Goal: Information Seeking & Learning: Learn about a topic

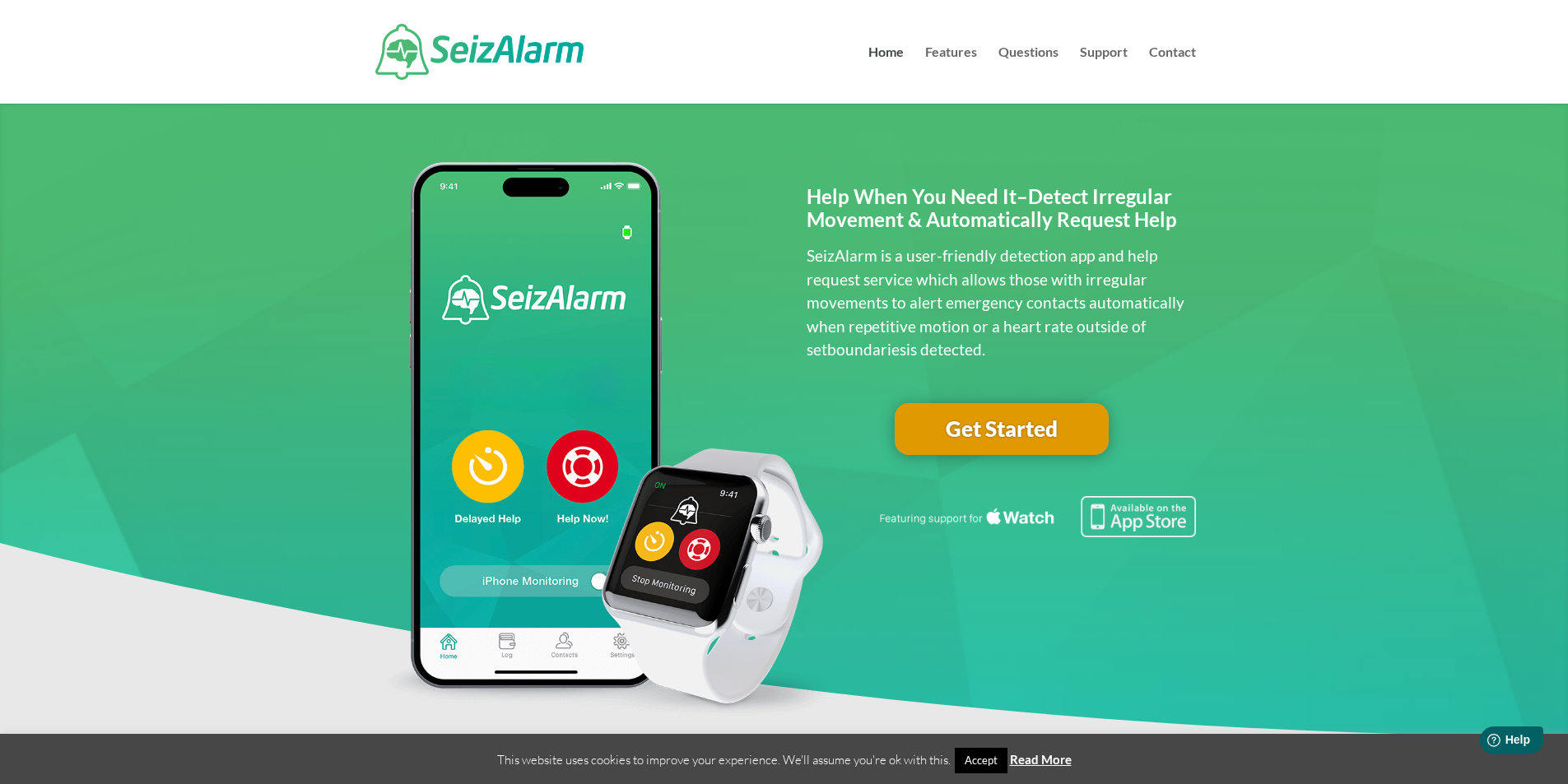
drag, startPoint x: 1342, startPoint y: 1, endPoint x: 1248, endPoint y: 73, distance: 118.4
click at [1248, 73] on header "Home Features Questions Support Contact Select Page Home Features Questions Sup…" at bounding box center [784, 51] width 1568 height 104
click at [1169, 50] on link "Contact" at bounding box center [1173, 75] width 47 height 58
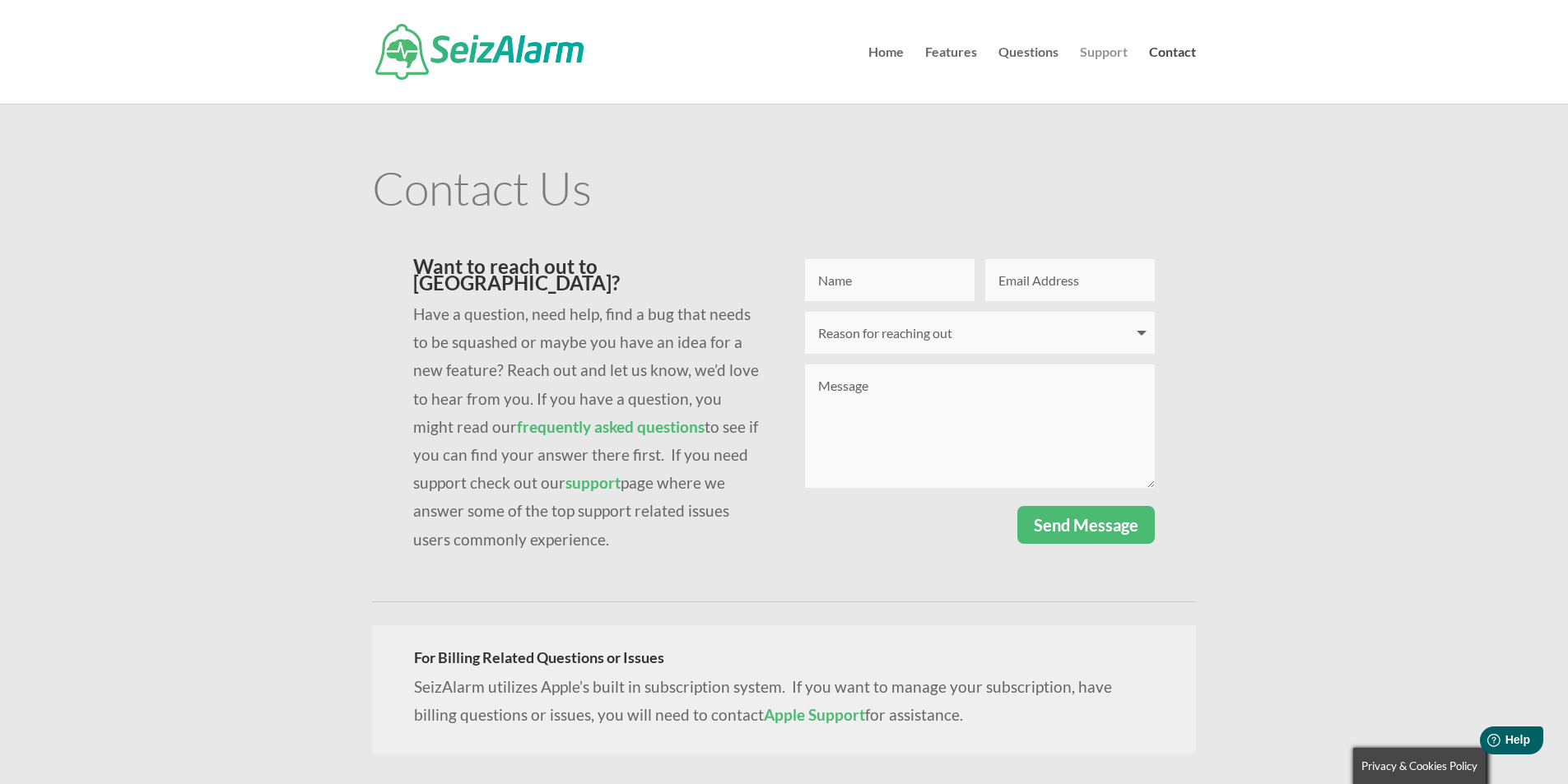
click at [1109, 49] on link "Support" at bounding box center [1104, 75] width 48 height 58
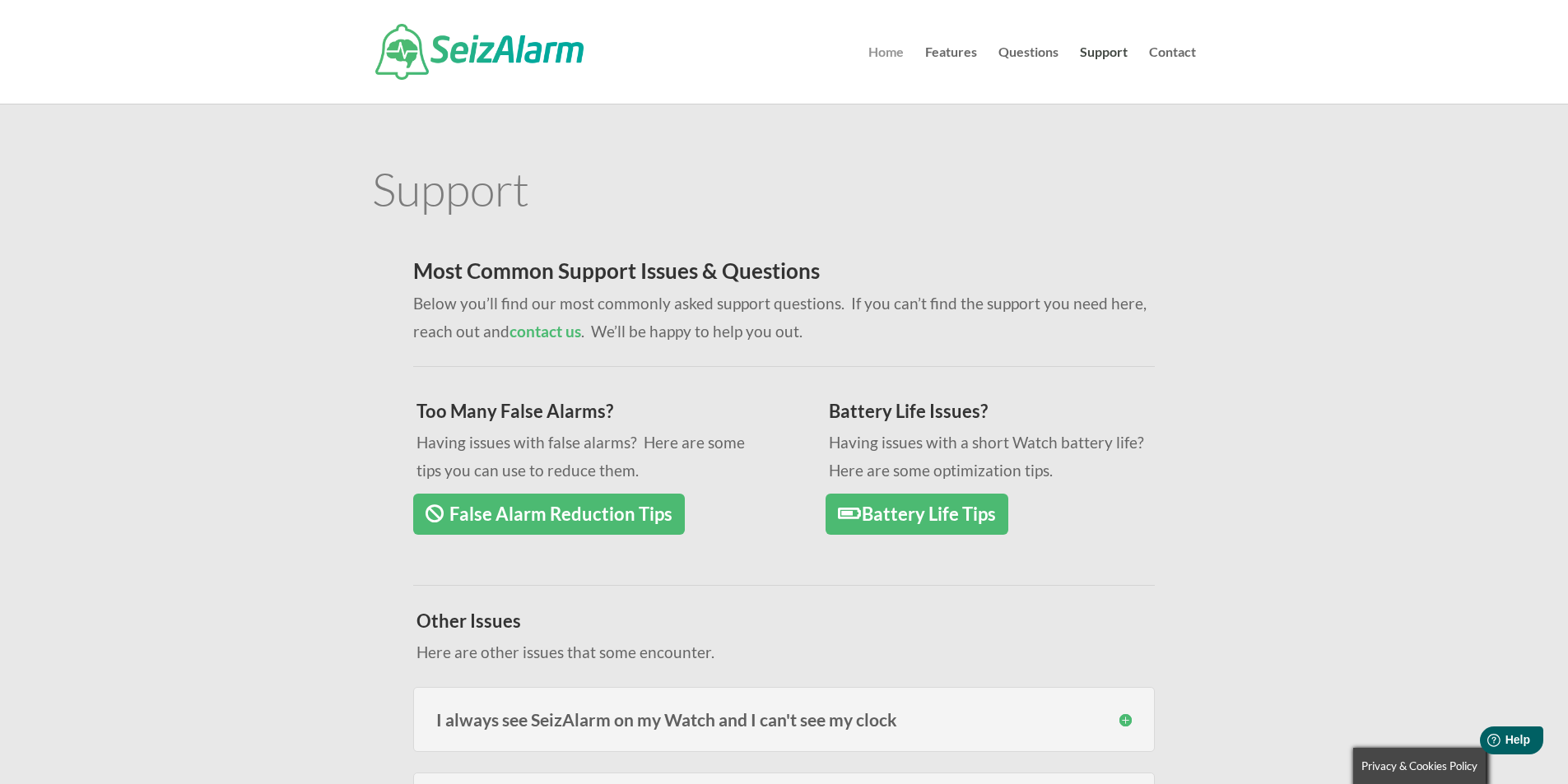
click at [882, 50] on link "Home" at bounding box center [886, 75] width 35 height 58
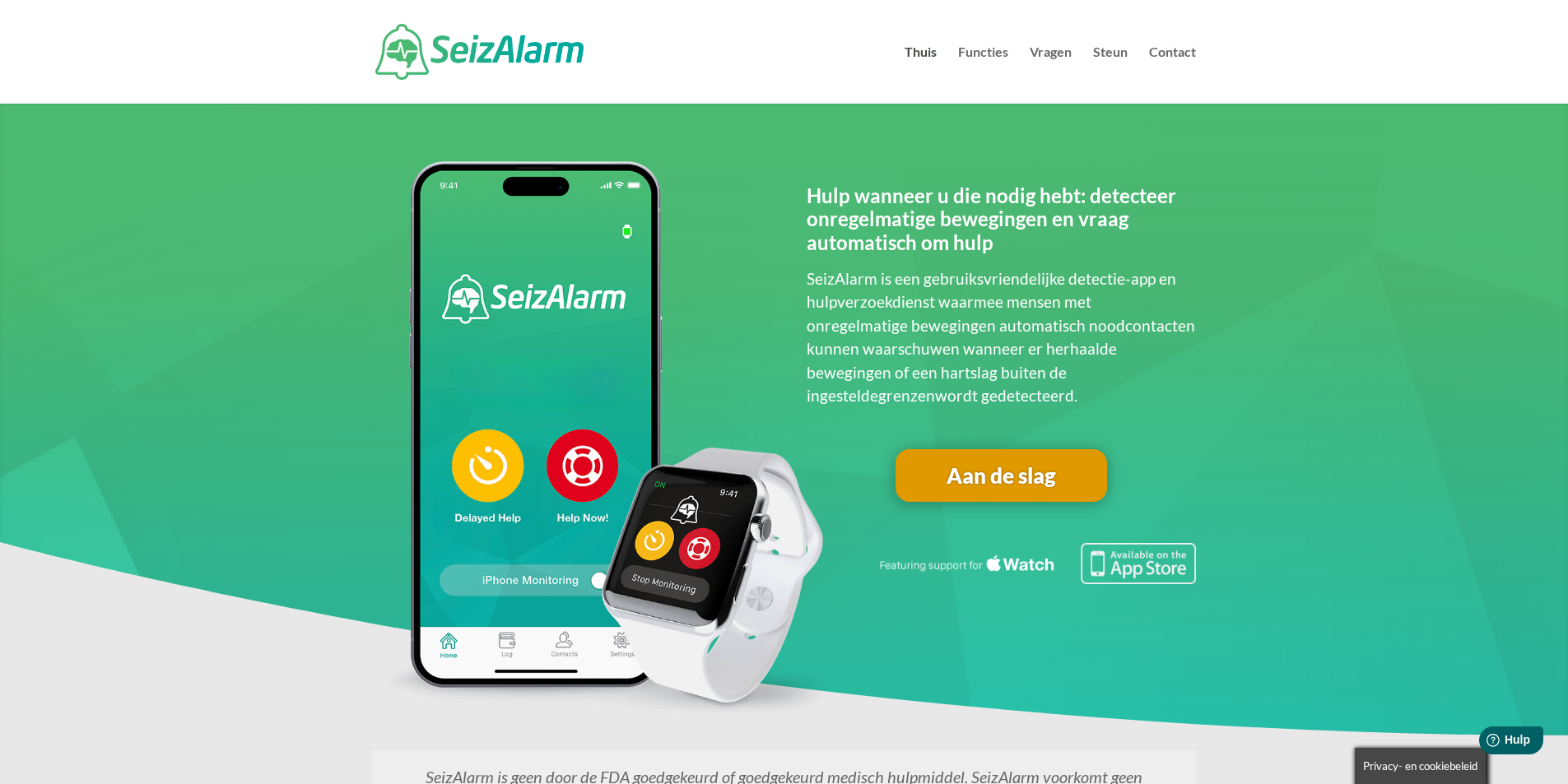
click at [1013, 476] on font "Aan de slag" at bounding box center [1001, 475] width 109 height 26
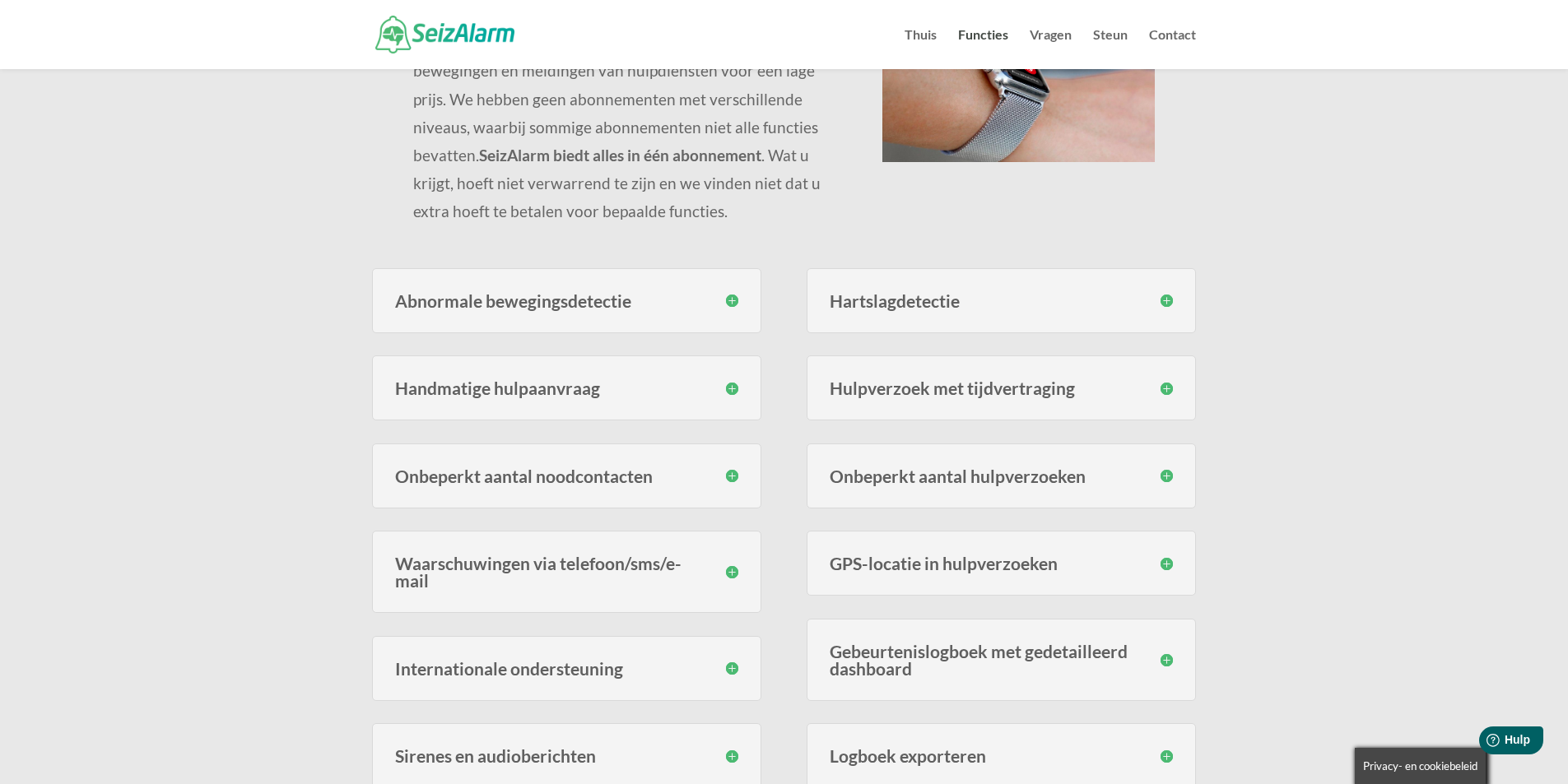
scroll to position [257, 0]
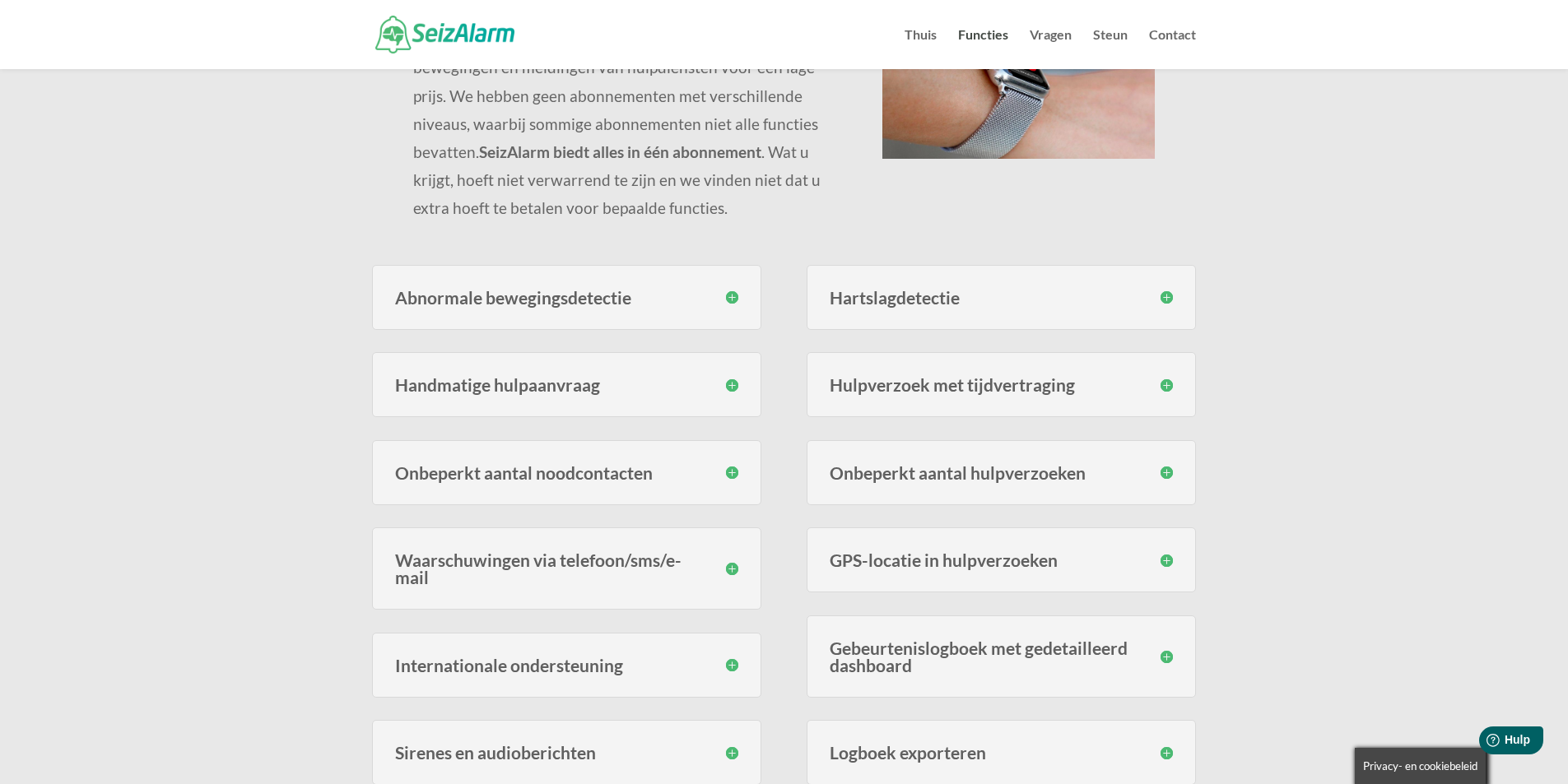
click at [730, 296] on h3 "Abnormale bewegingsdetectie" at bounding box center [567, 297] width 344 height 18
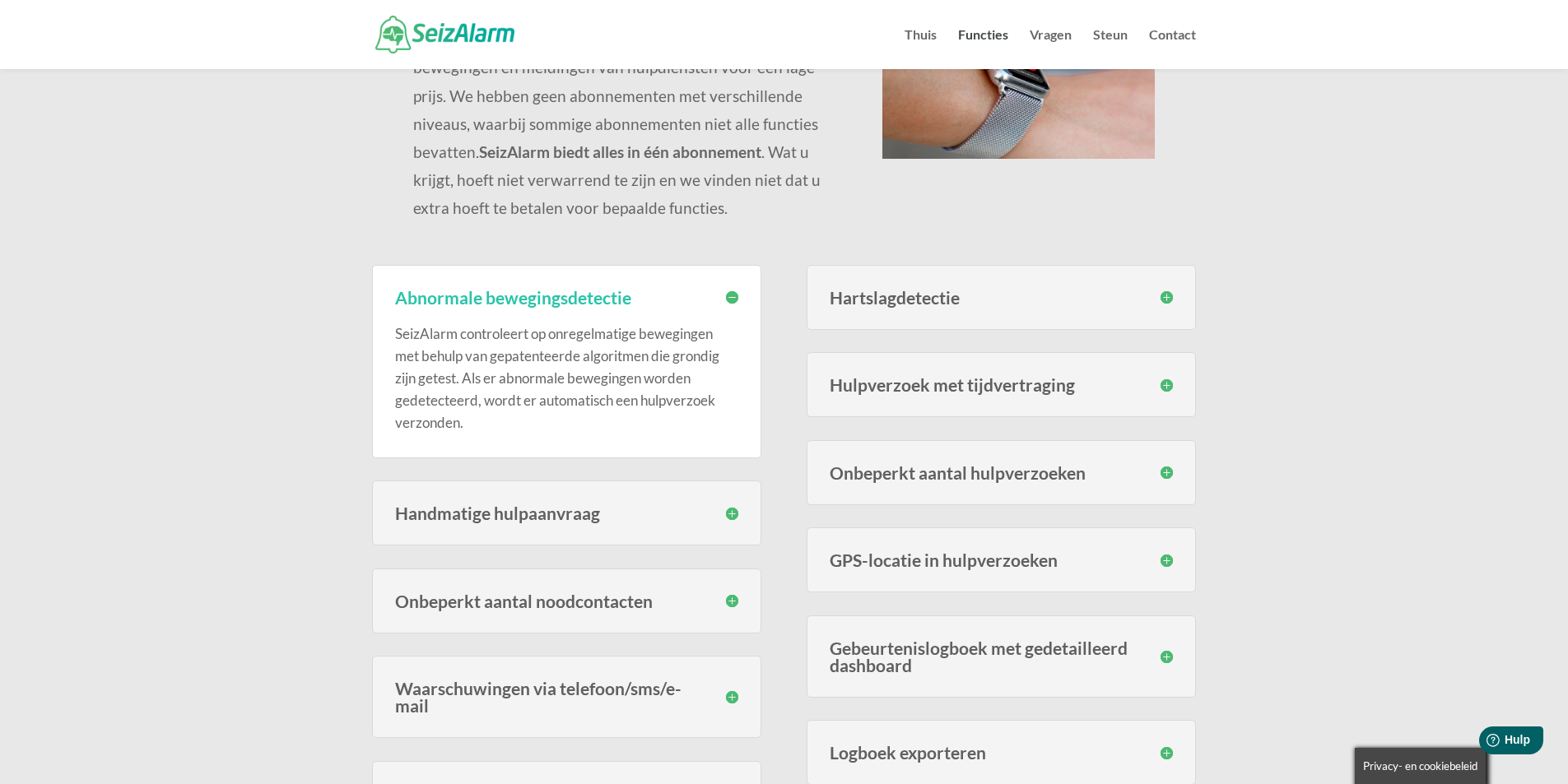
click at [728, 697] on h3 "Waarschuwingen via telefoon/sms/e-mail" at bounding box center [567, 696] width 344 height 35
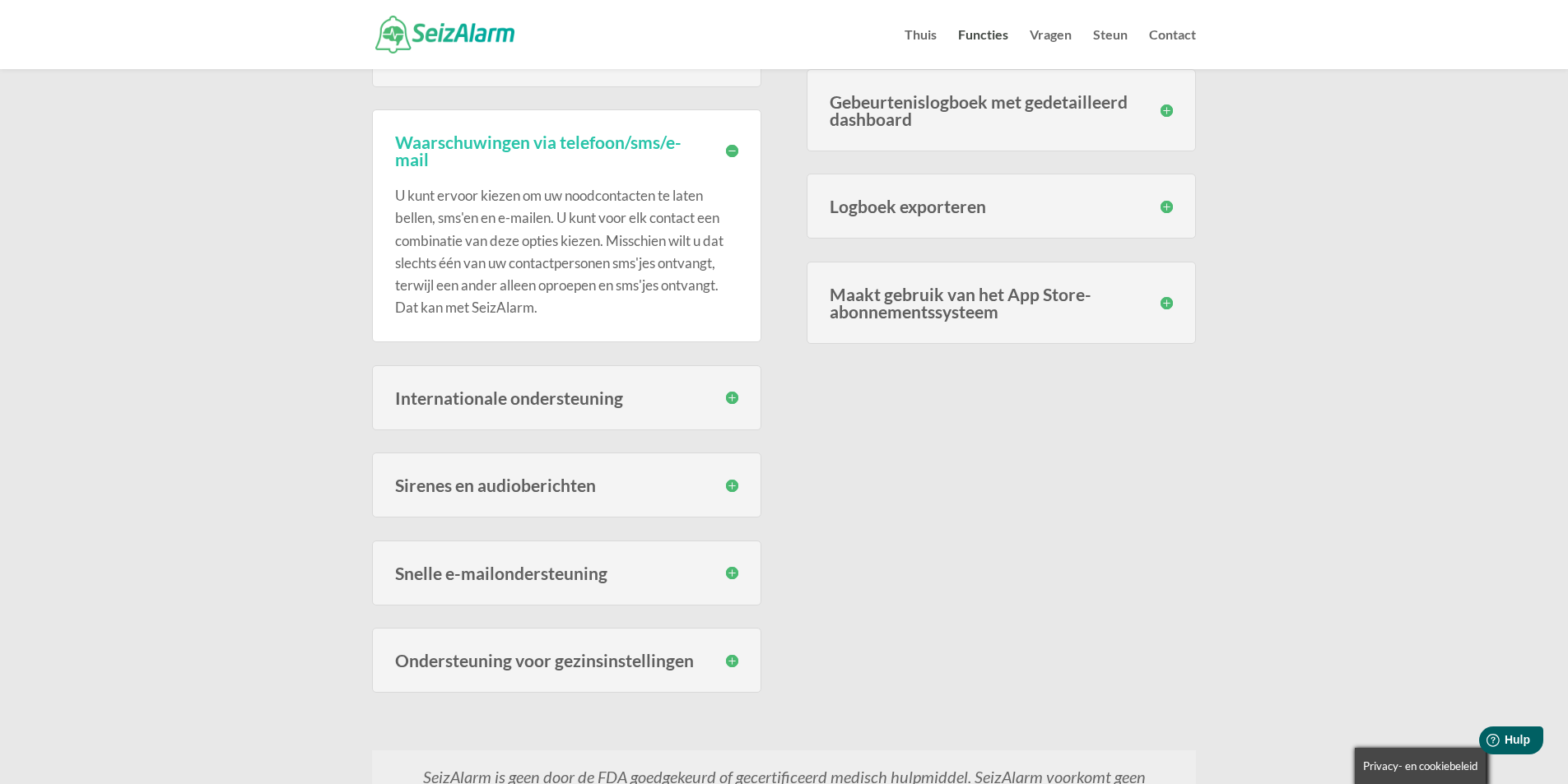
scroll to position [809, 0]
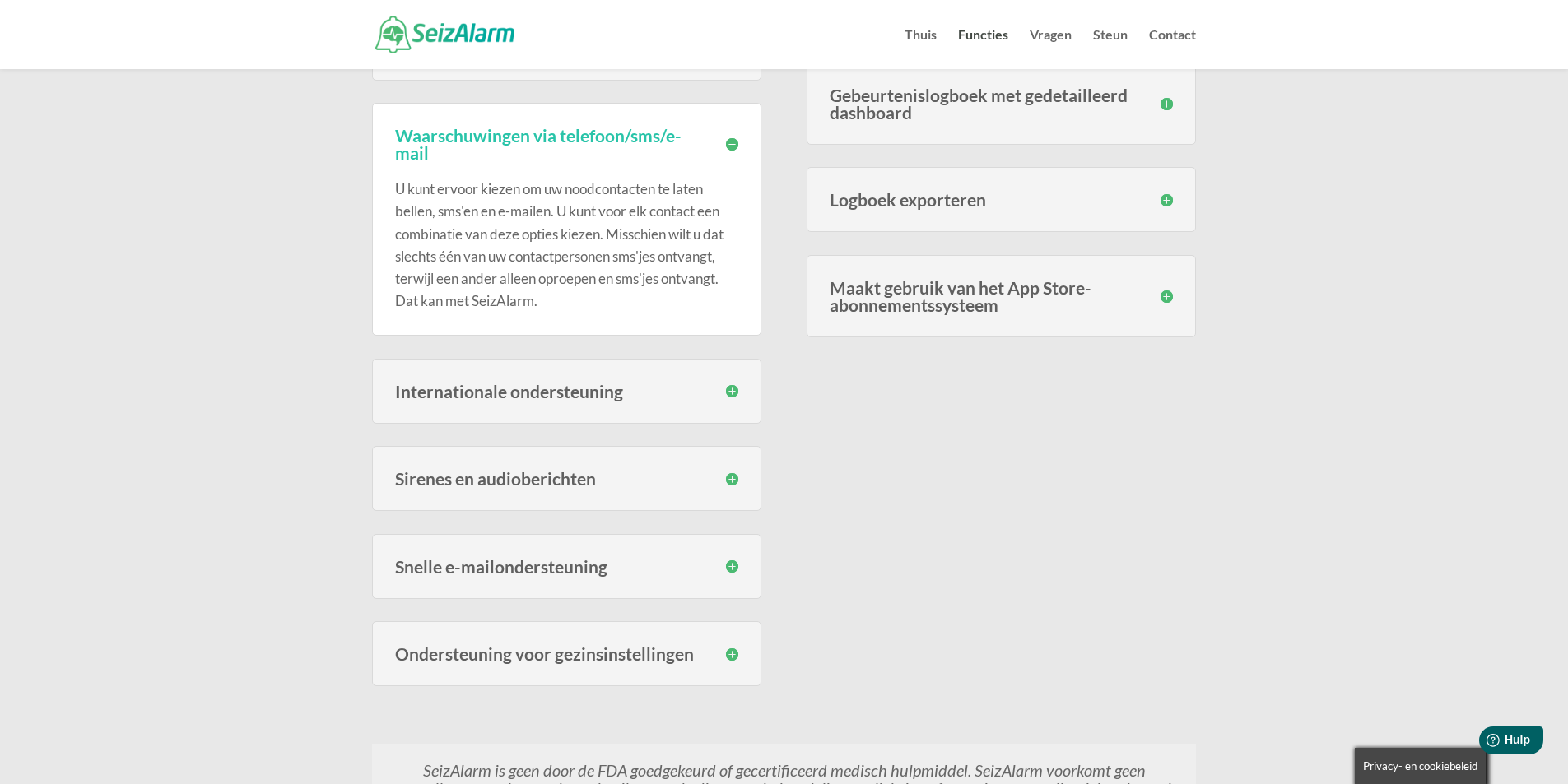
click at [728, 652] on h3 "Ondersteuning voor gezinsinstellingen" at bounding box center [567, 653] width 344 height 18
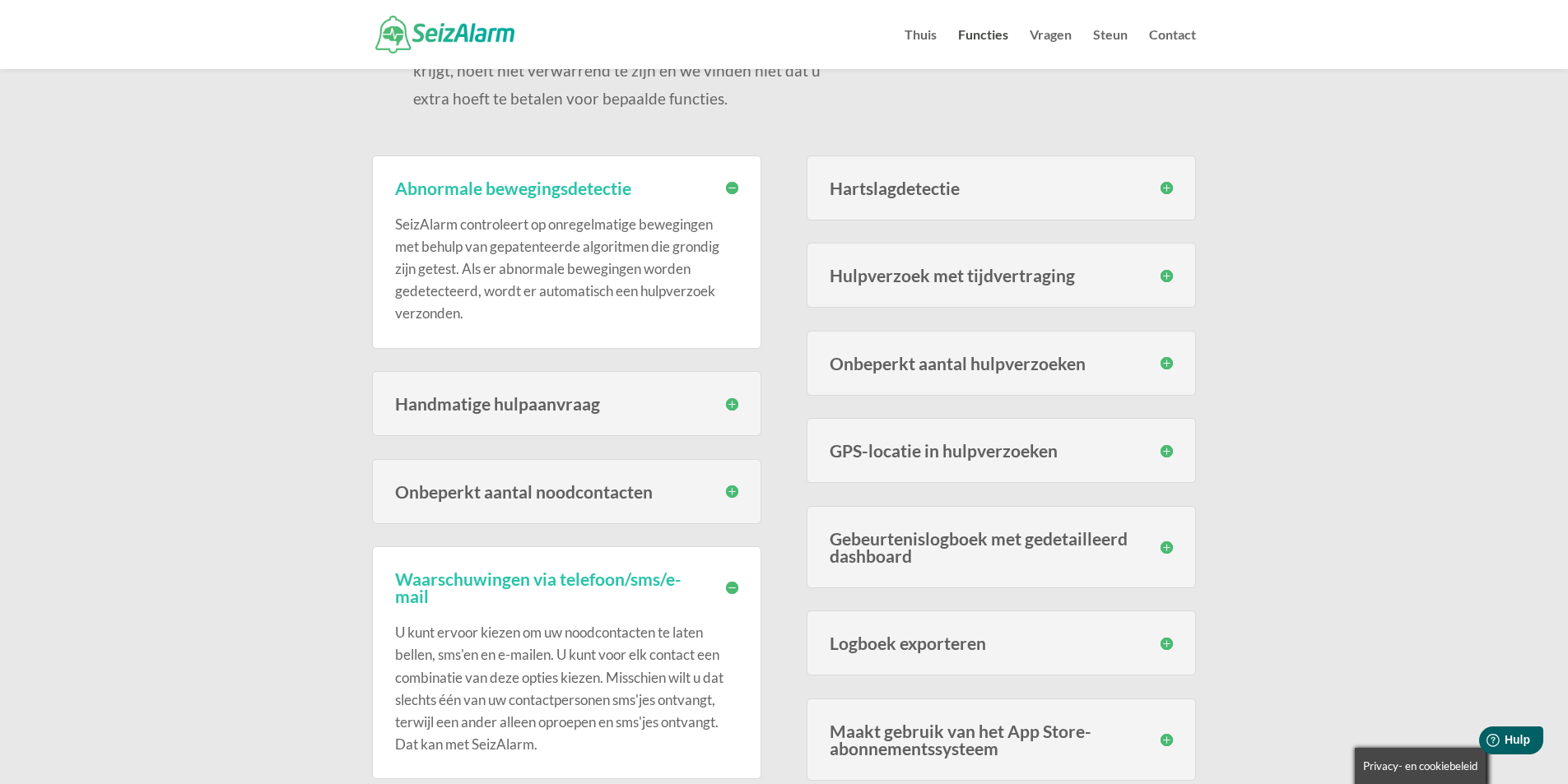
scroll to position [398, 0]
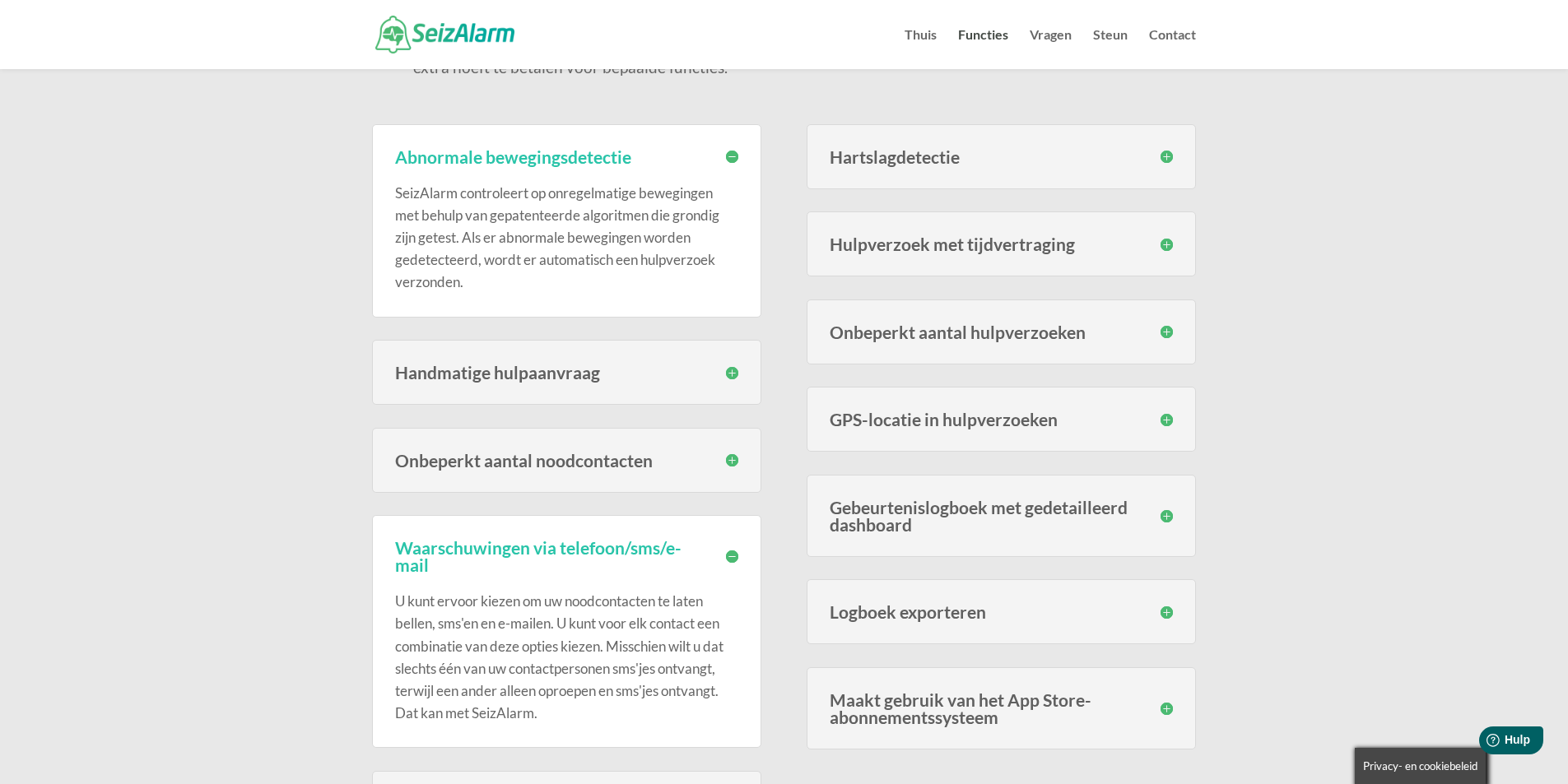
click at [1164, 244] on h3 "Hulpverzoek met tijdvertraging" at bounding box center [1002, 244] width 344 height 18
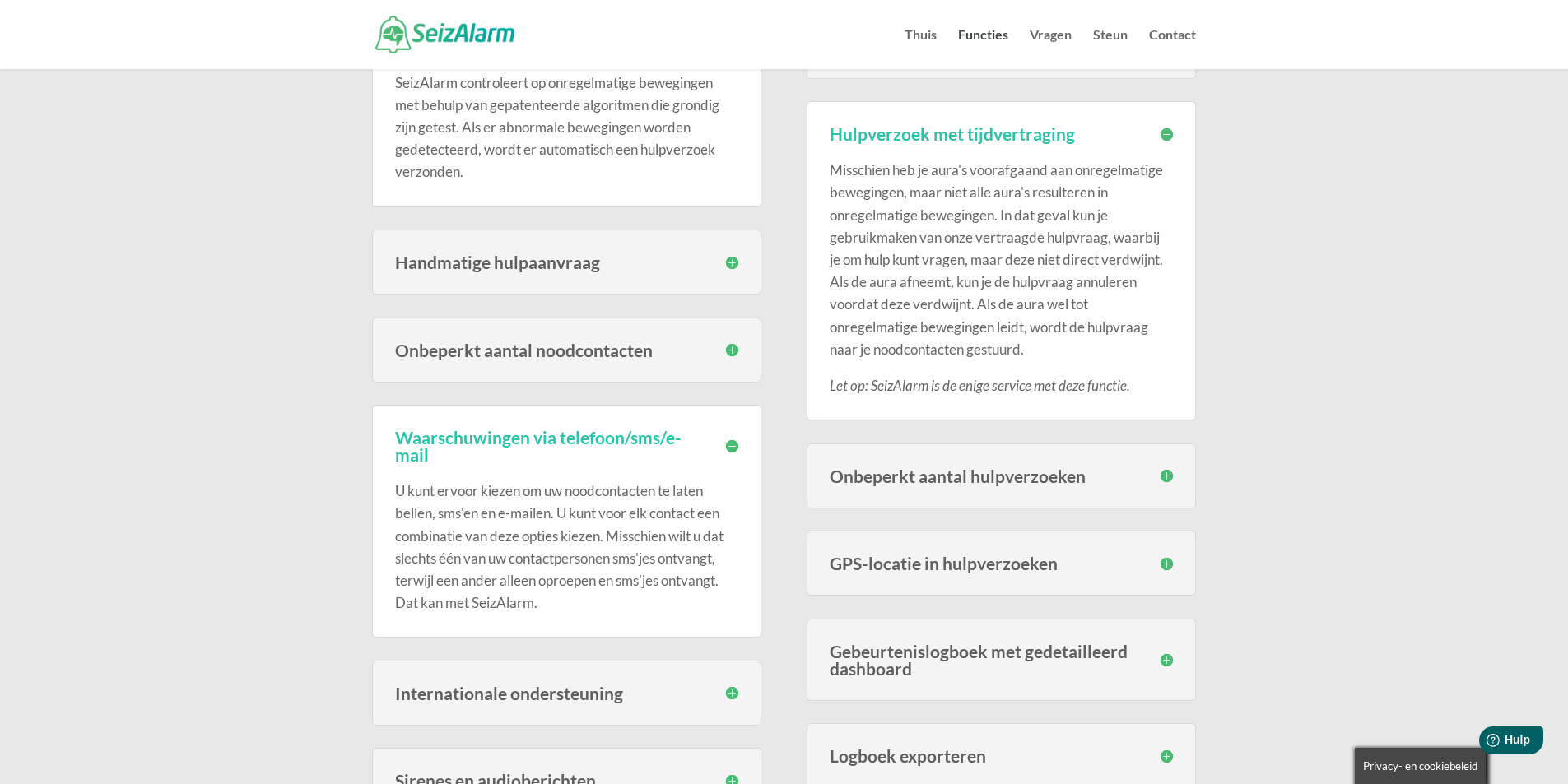
scroll to position [569, 0]
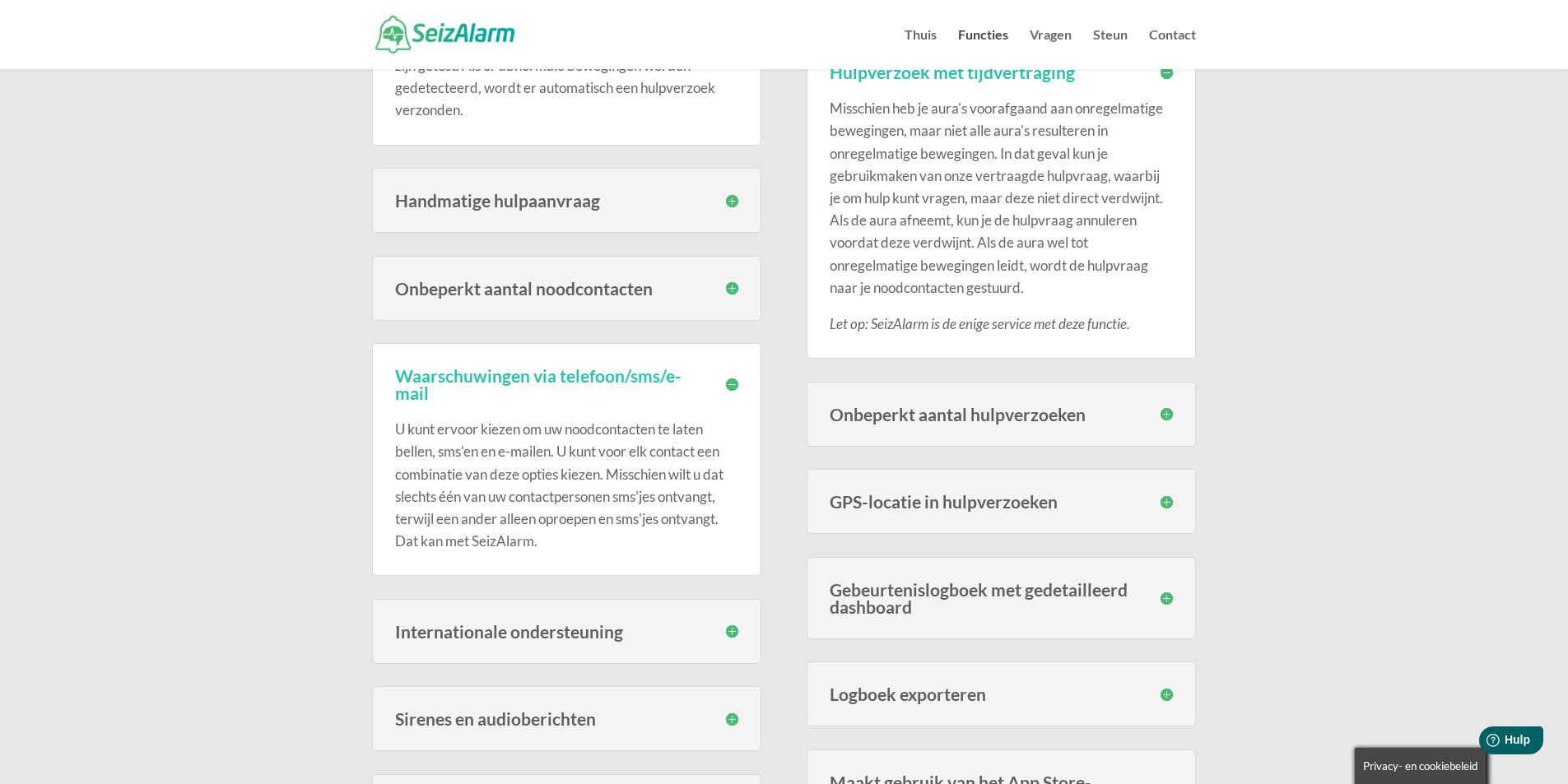
click at [1168, 415] on h3 "Onbeperkt aantal hulpverzoeken" at bounding box center [1002, 414] width 344 height 18
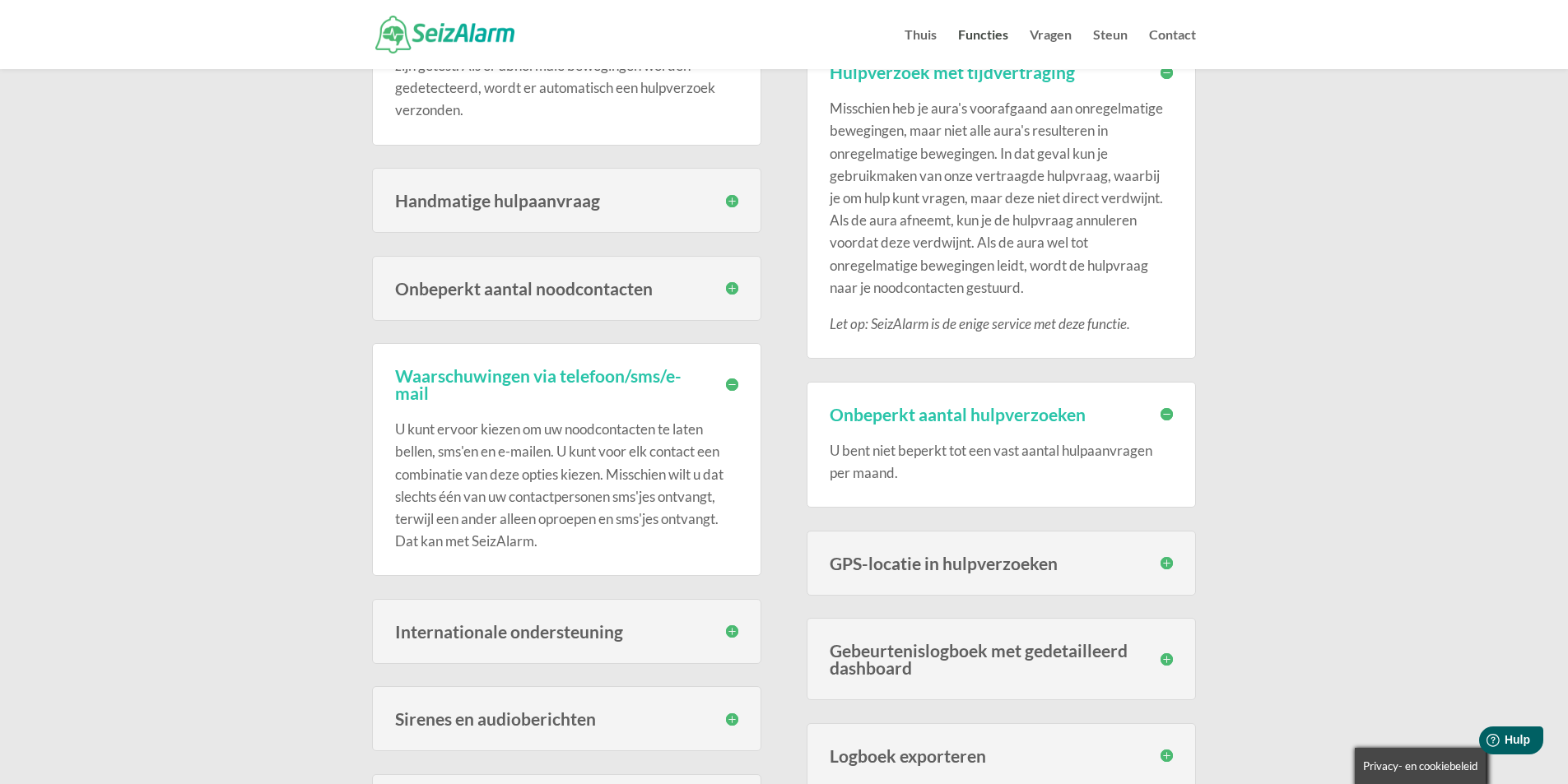
click at [1163, 561] on h3 "GPS-locatie in hulpverzoeken" at bounding box center [1002, 563] width 344 height 18
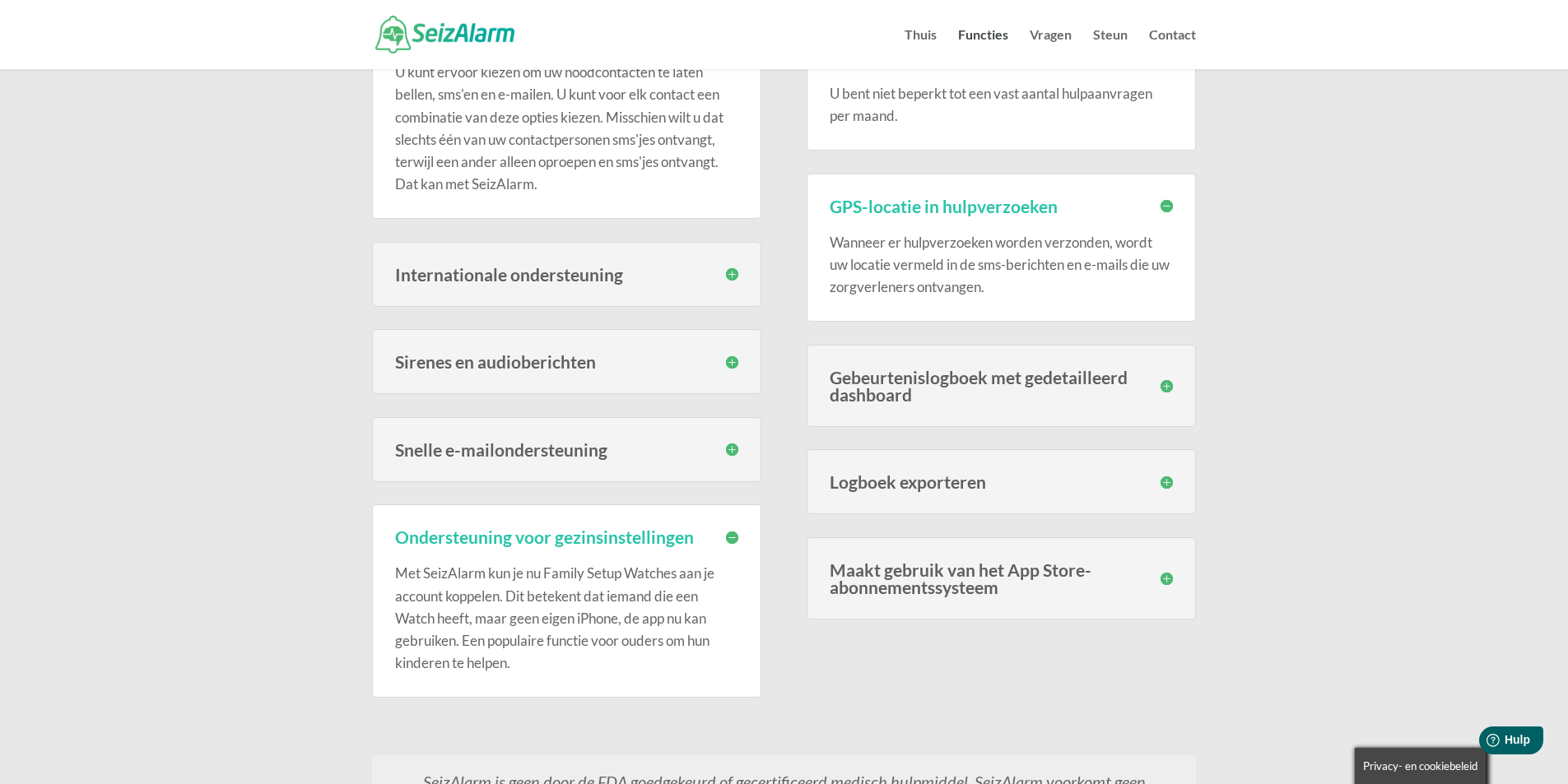
scroll to position [930, 0]
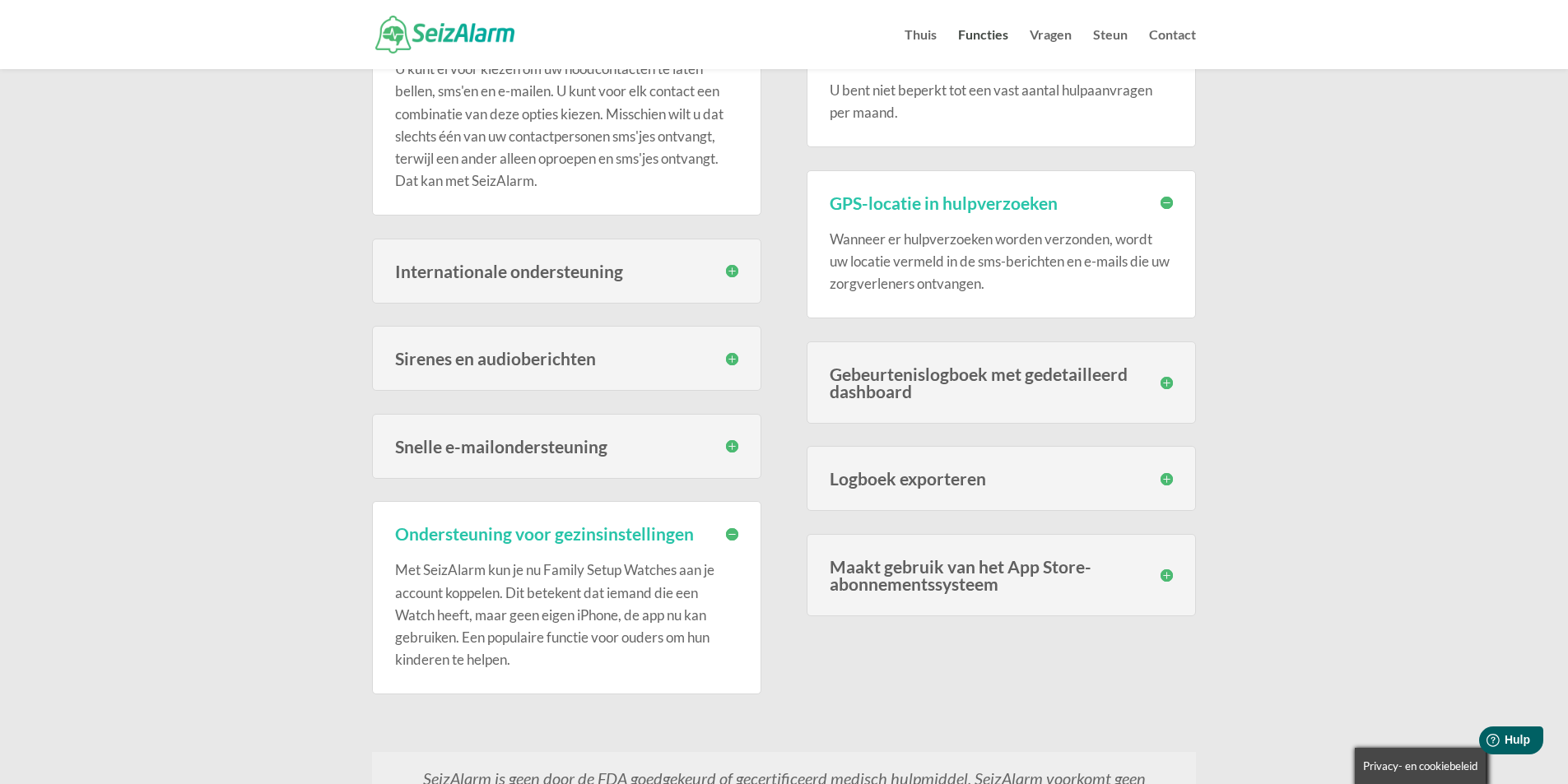
click at [1169, 579] on h3 "Maakt gebruik van het App Store-abonnementssysteem" at bounding box center [1002, 575] width 344 height 35
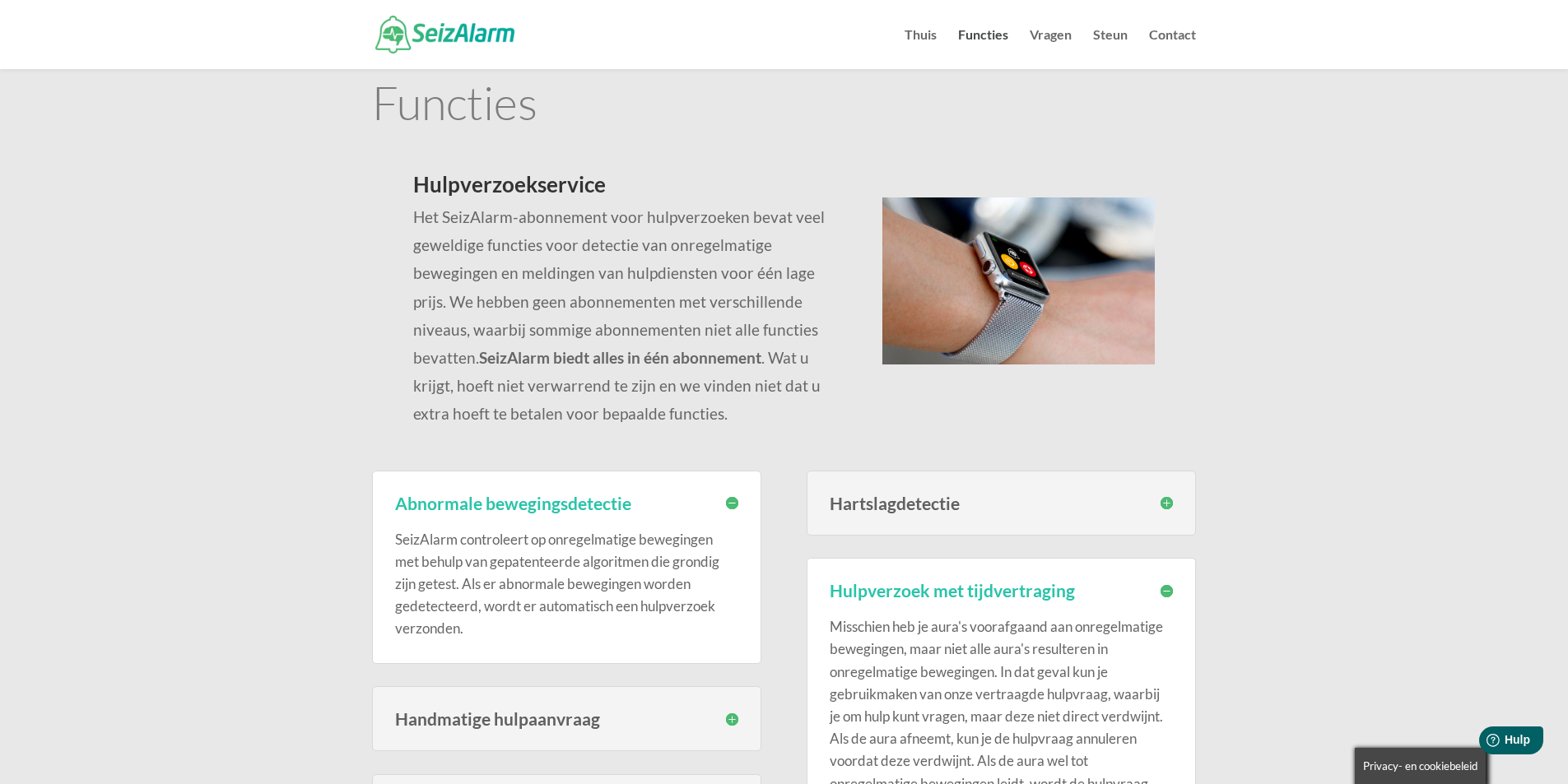
scroll to position [0, 0]
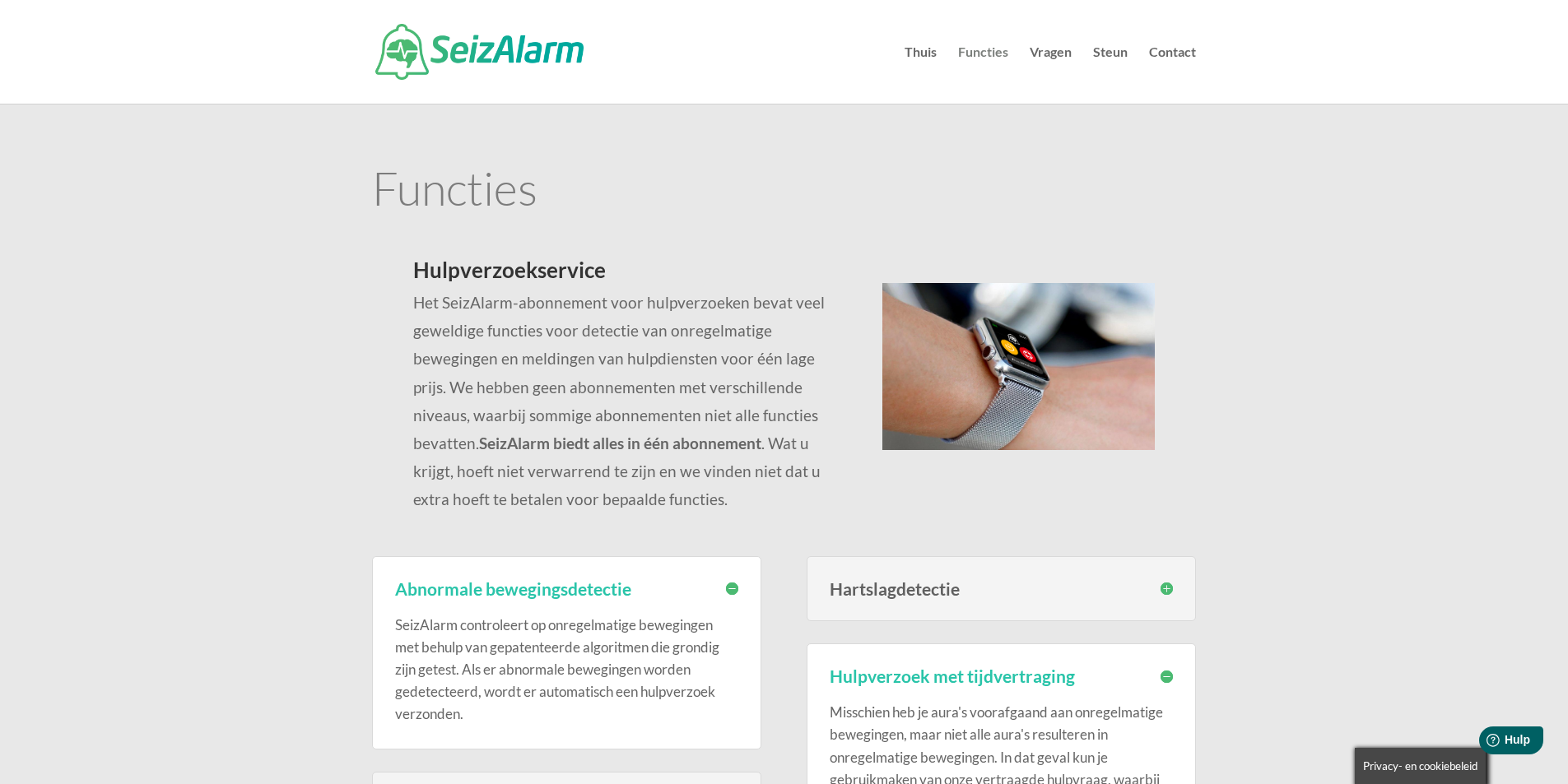
click at [983, 50] on font "Functies" at bounding box center [983, 51] width 50 height 16
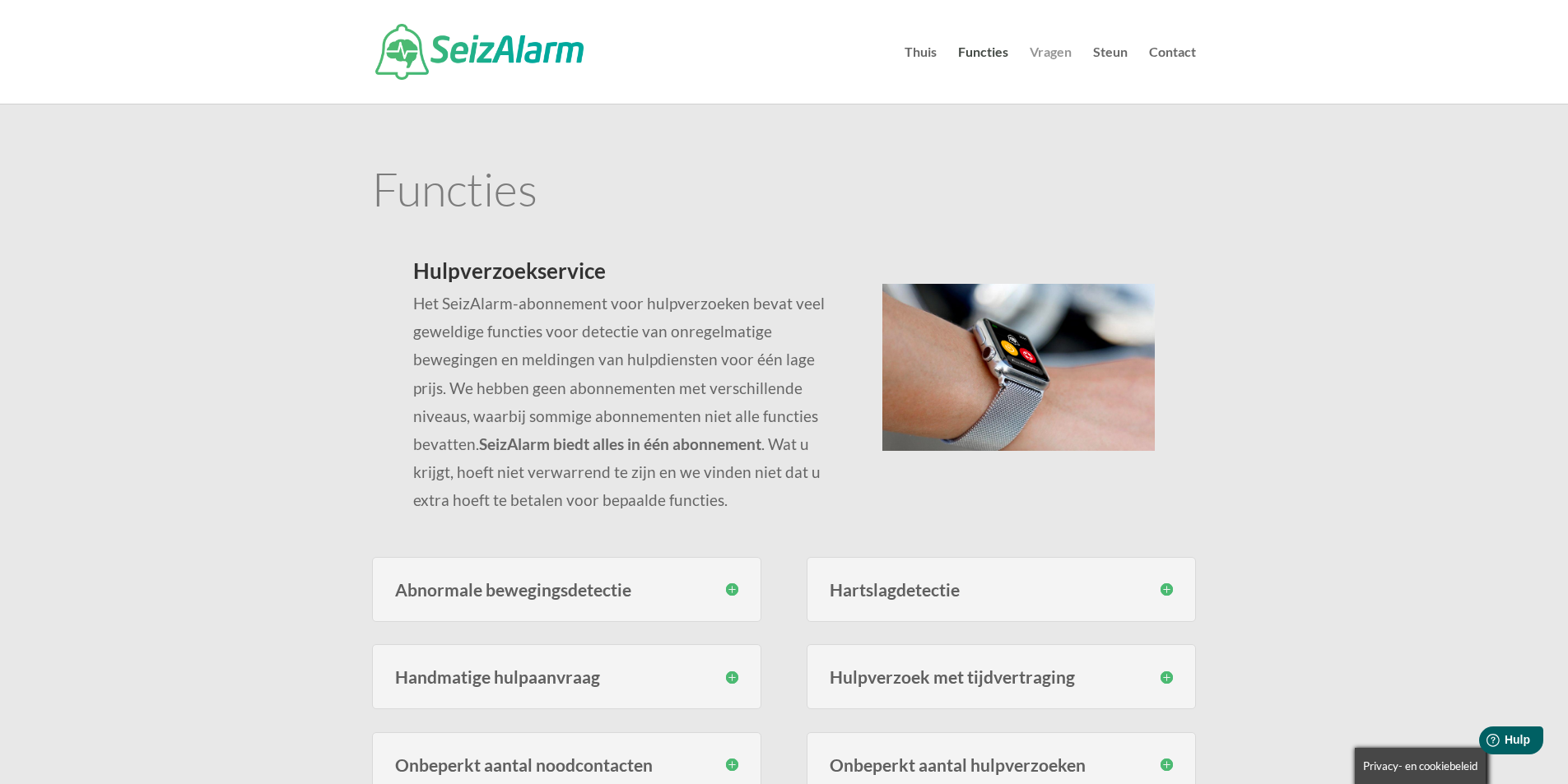
click at [1067, 56] on font "Vragen" at bounding box center [1051, 51] width 42 height 16
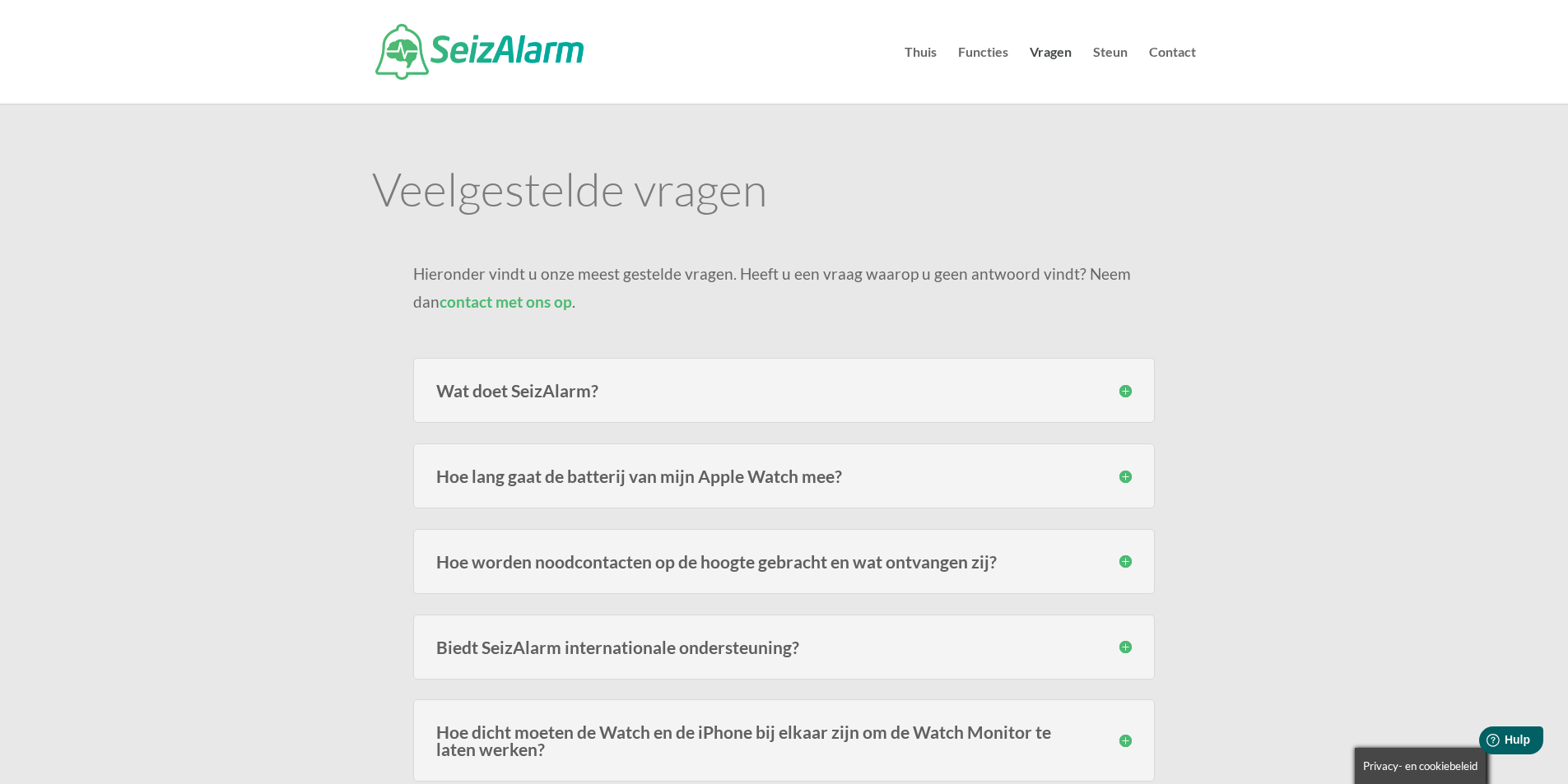
click at [1123, 389] on h3 "Wat doet SeizAlarm?" at bounding box center [784, 390] width 696 height 18
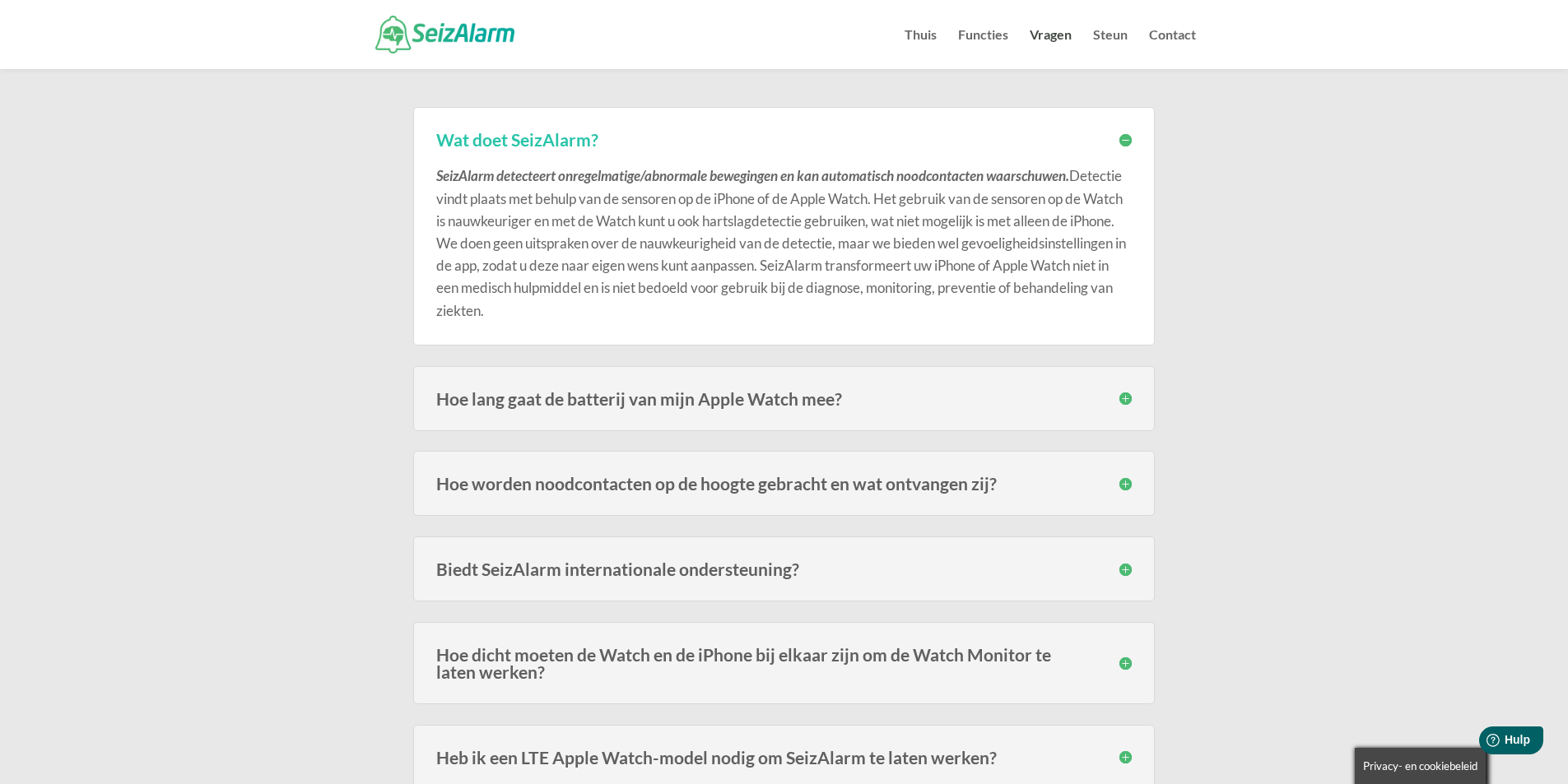
scroll to position [298, 0]
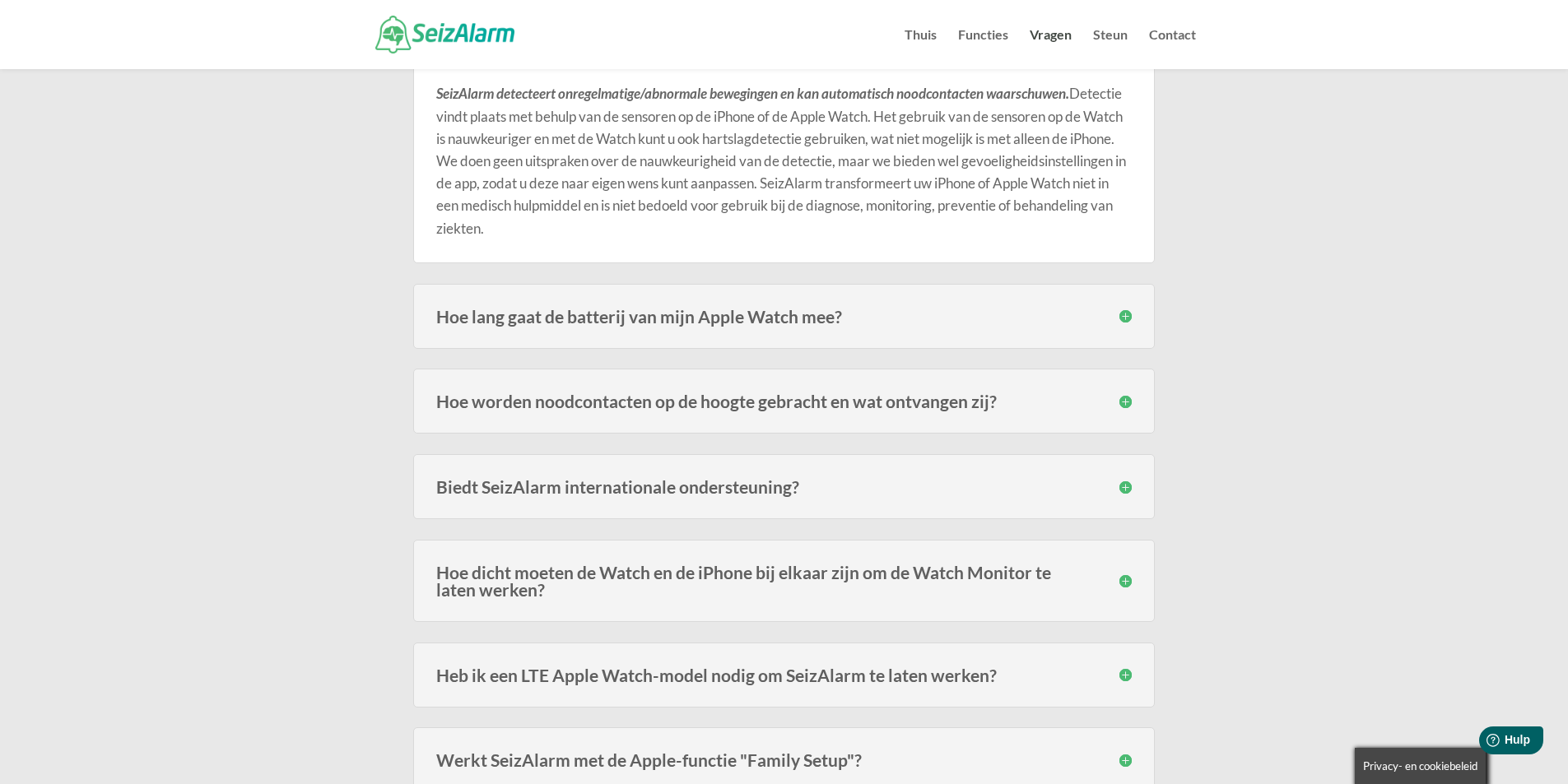
click at [1128, 402] on h3 "Hoe worden noodcontacten op de hoogte gebracht en wat ontvangen zij?" at bounding box center [784, 400] width 696 height 18
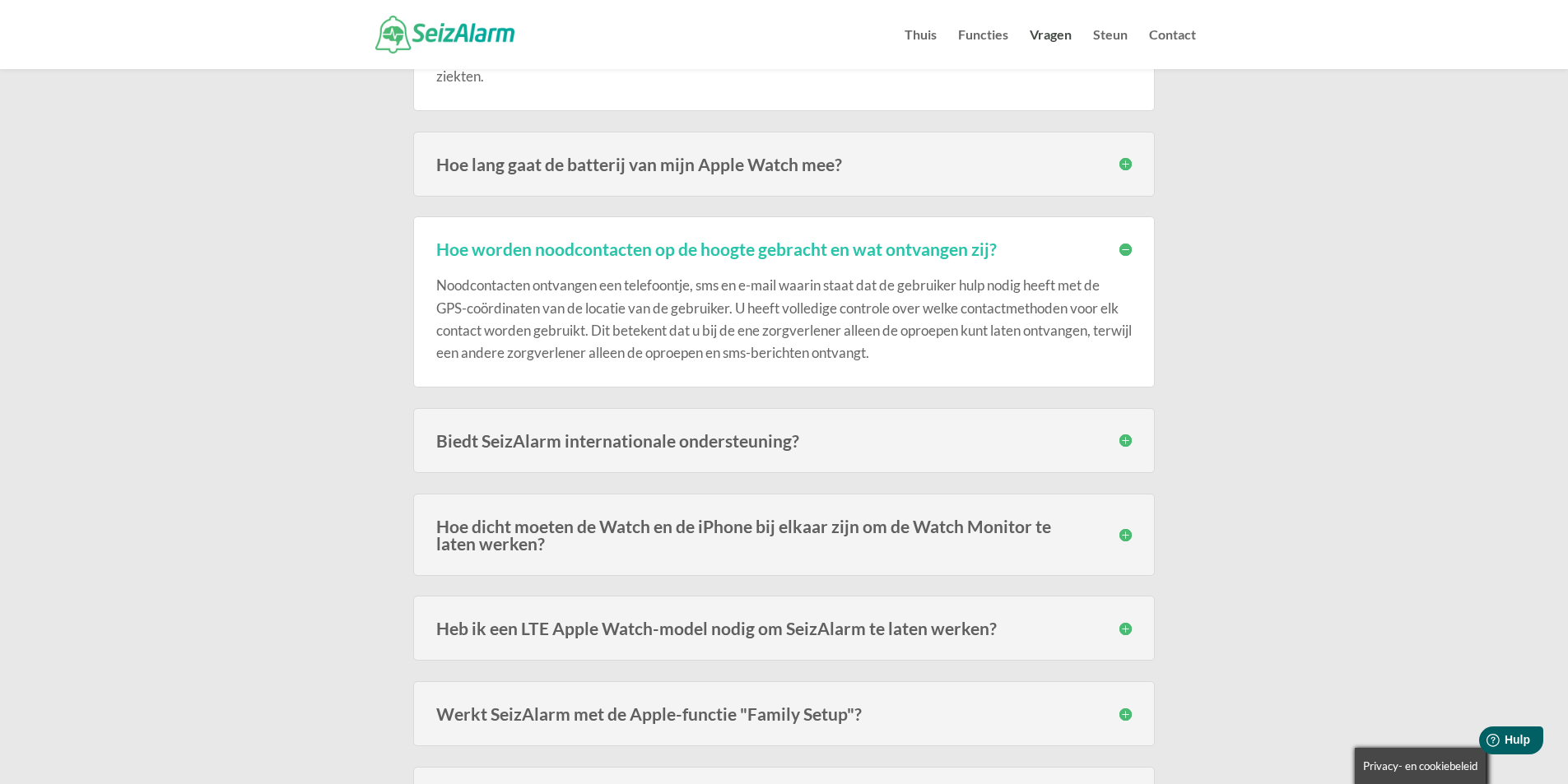
scroll to position [490, 0]
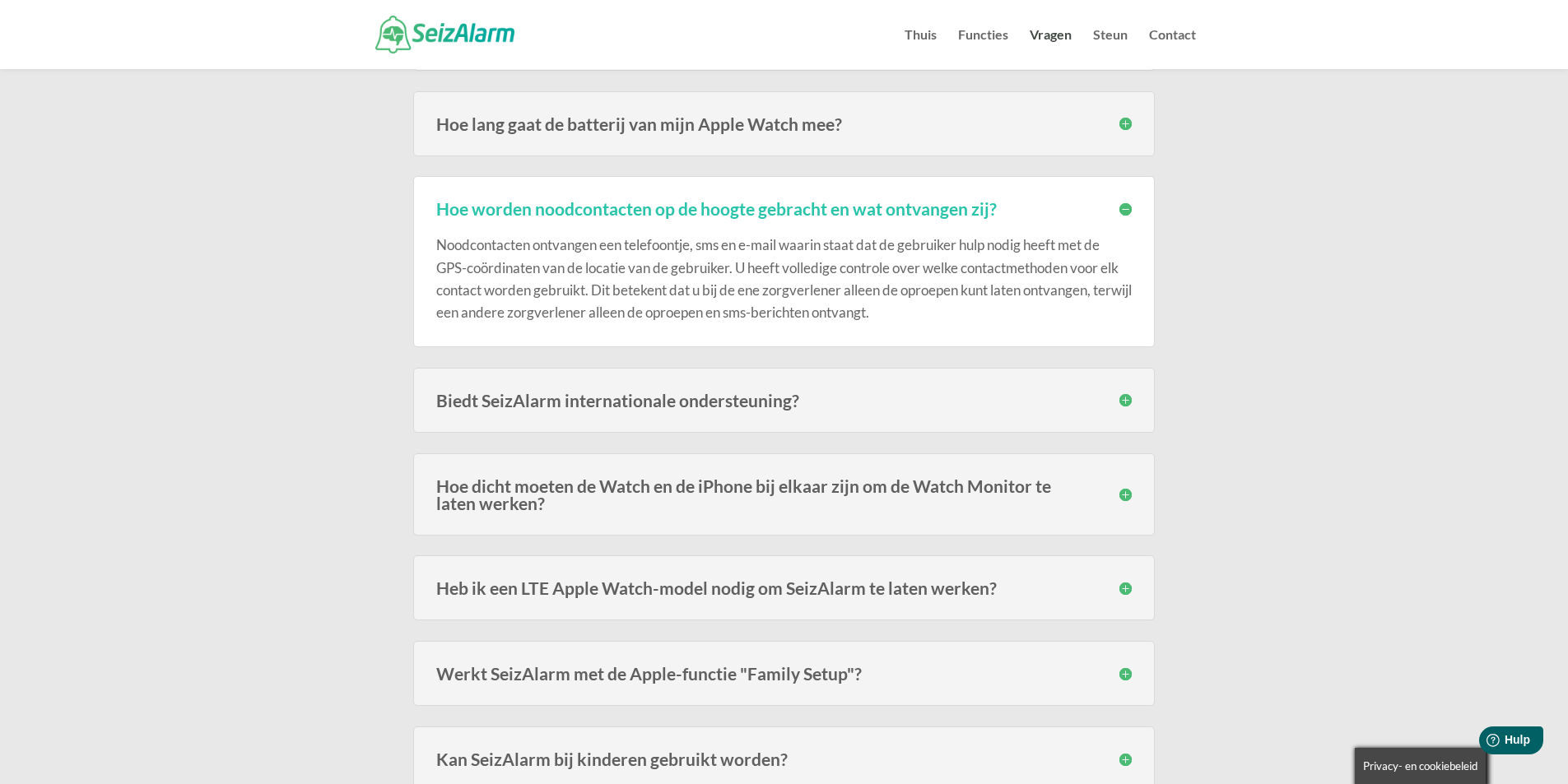
click at [1123, 399] on h3 "Biedt SeizAlarm internationale ondersteuning?" at bounding box center [784, 400] width 696 height 18
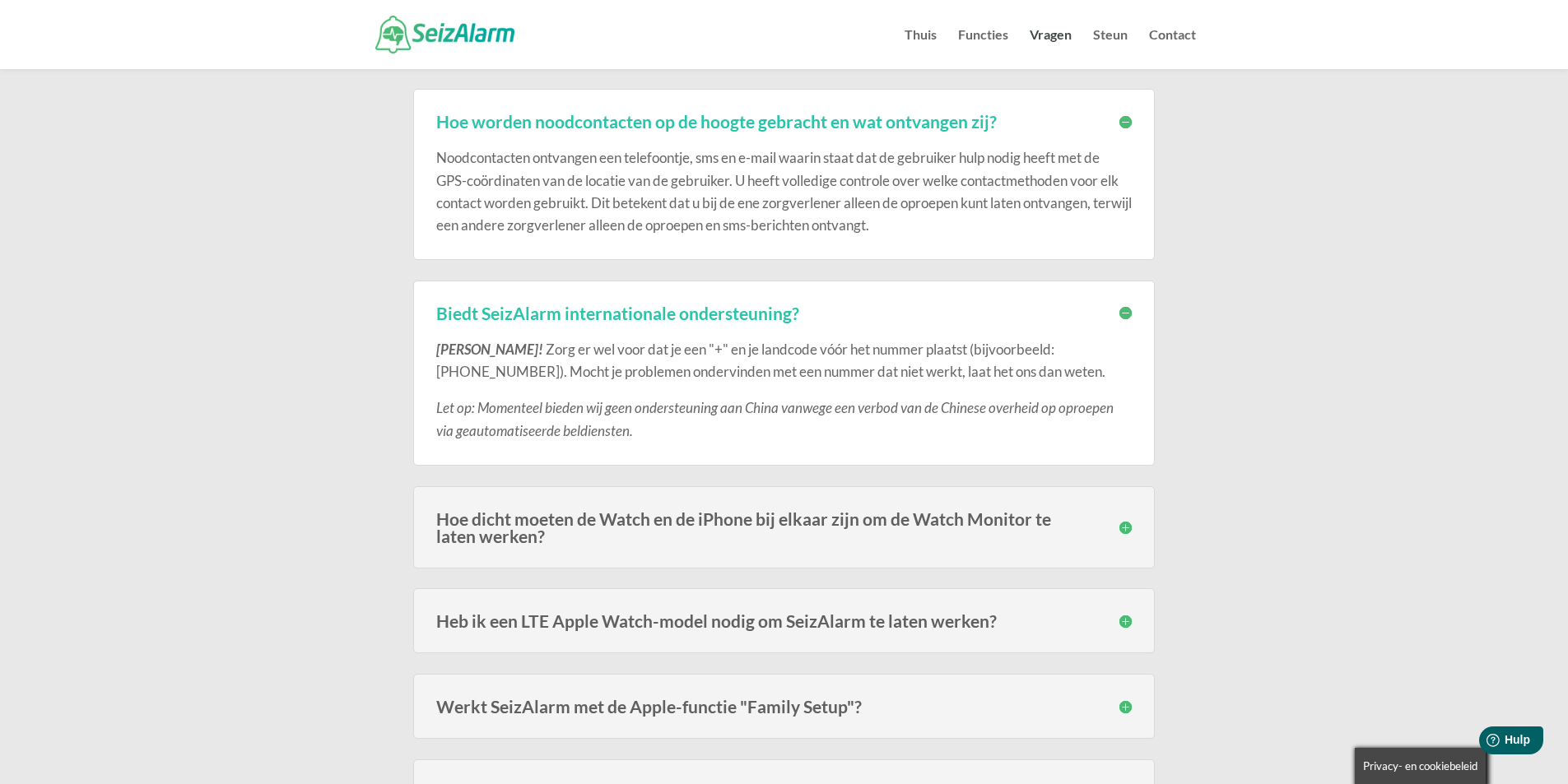
scroll to position [656, 0]
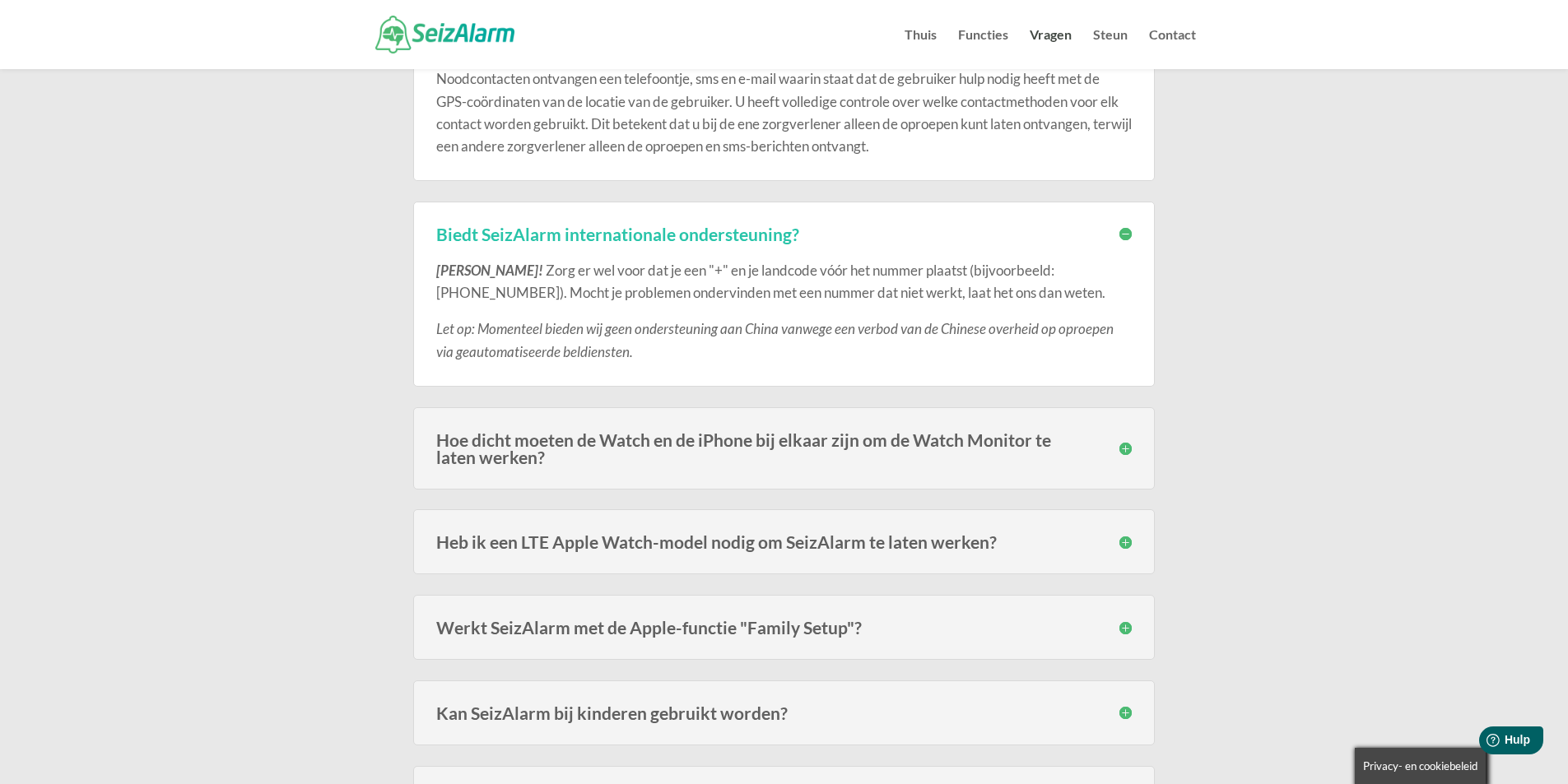
click at [1123, 449] on h3 "Hoe dicht moeten de Watch en de iPhone bij elkaar zijn om de Watch Monitor te l…" at bounding box center [784, 448] width 696 height 35
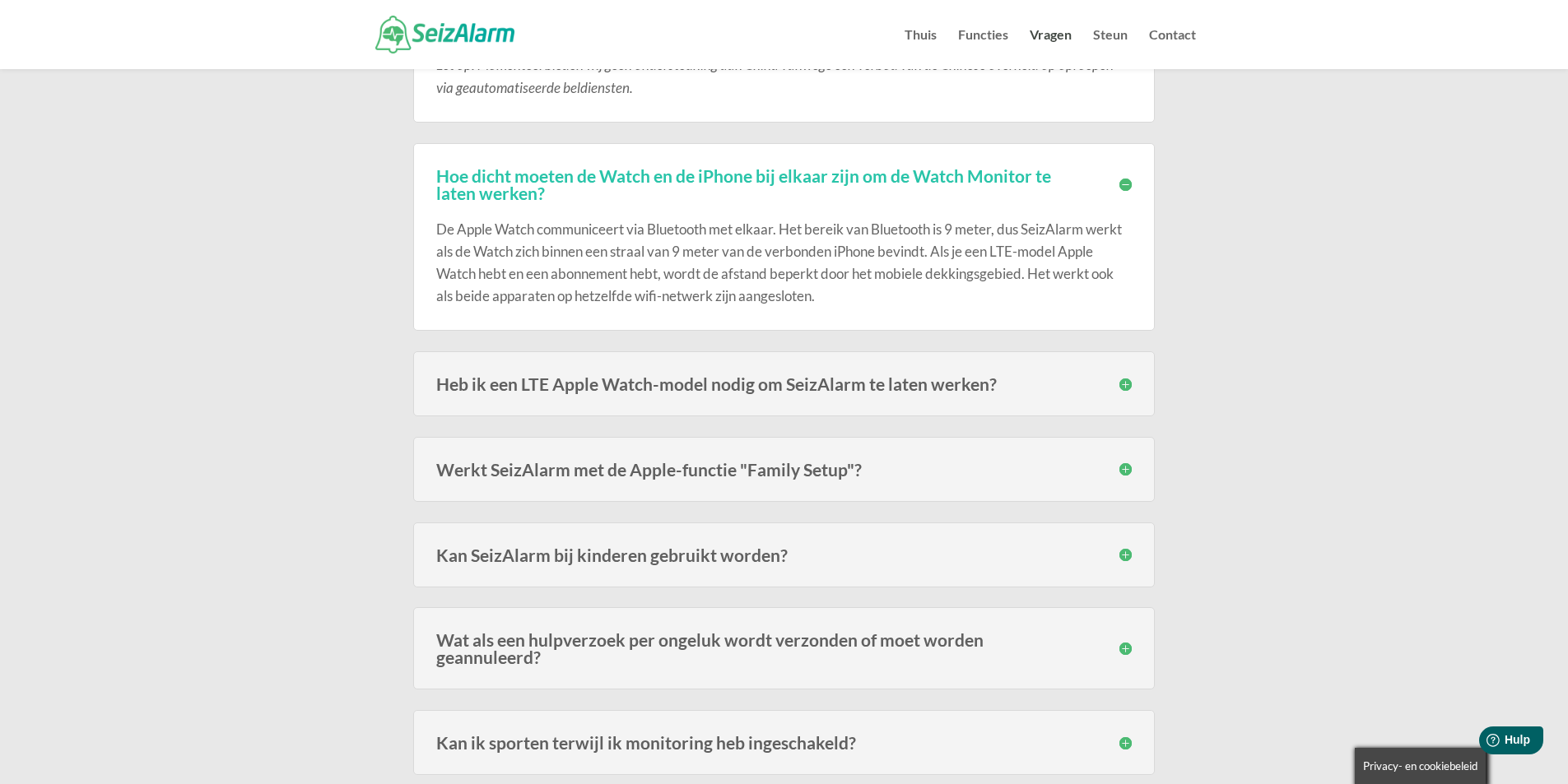
scroll to position [1024, 0]
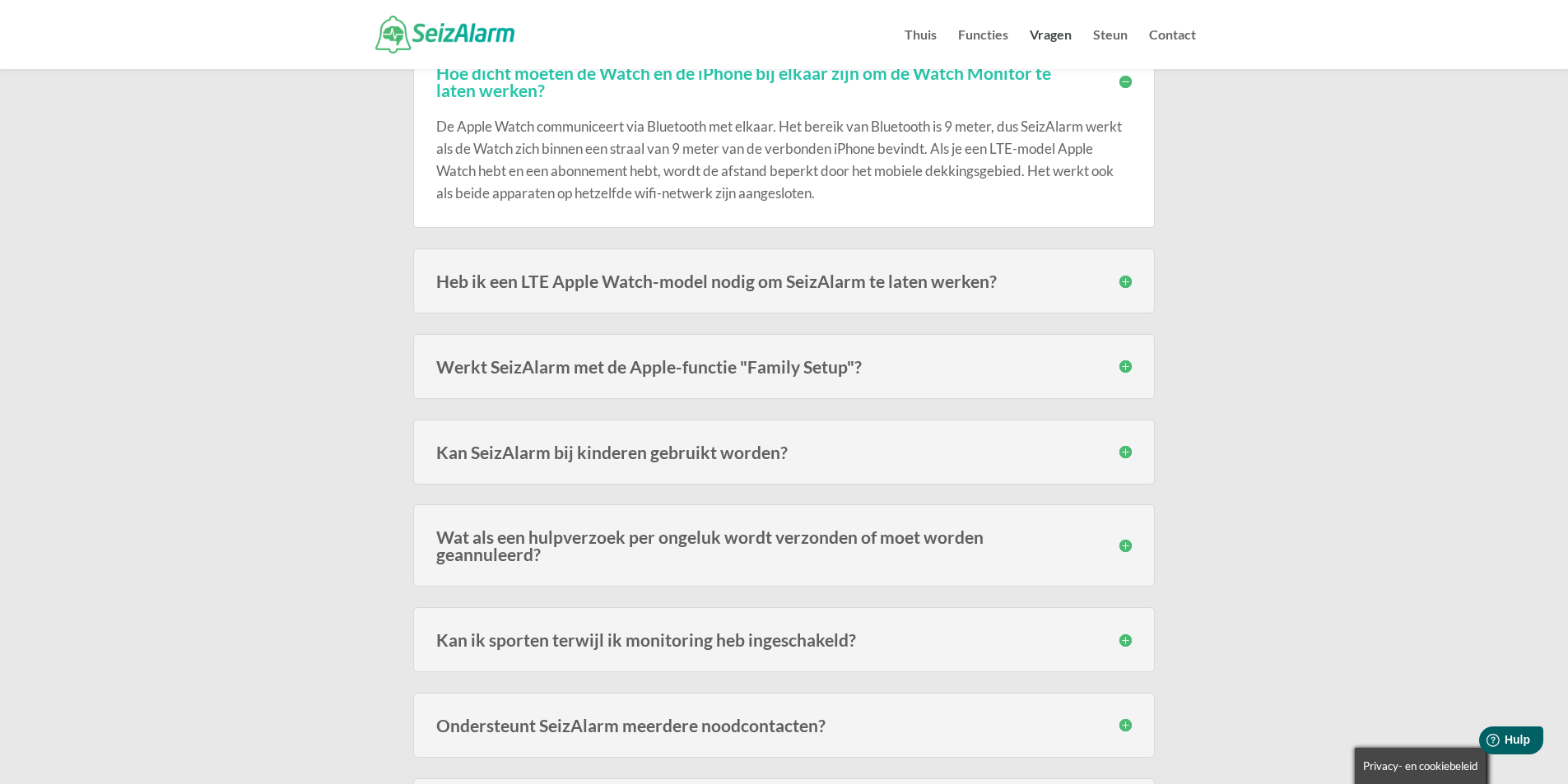
click at [1122, 450] on h3 "Kan SeizAlarm bij kinderen gebruikt worden?" at bounding box center [784, 452] width 696 height 18
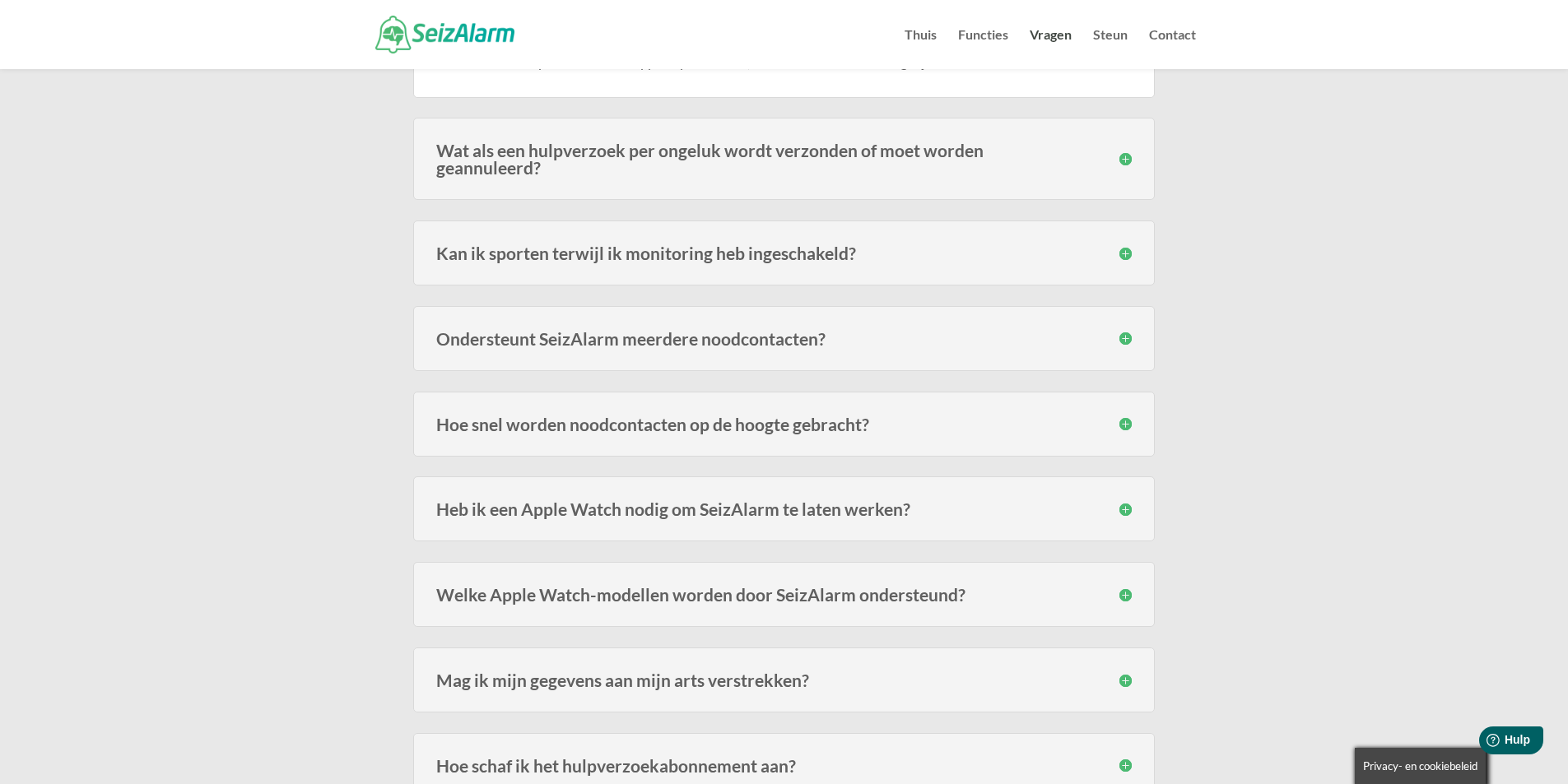
scroll to position [1543, 0]
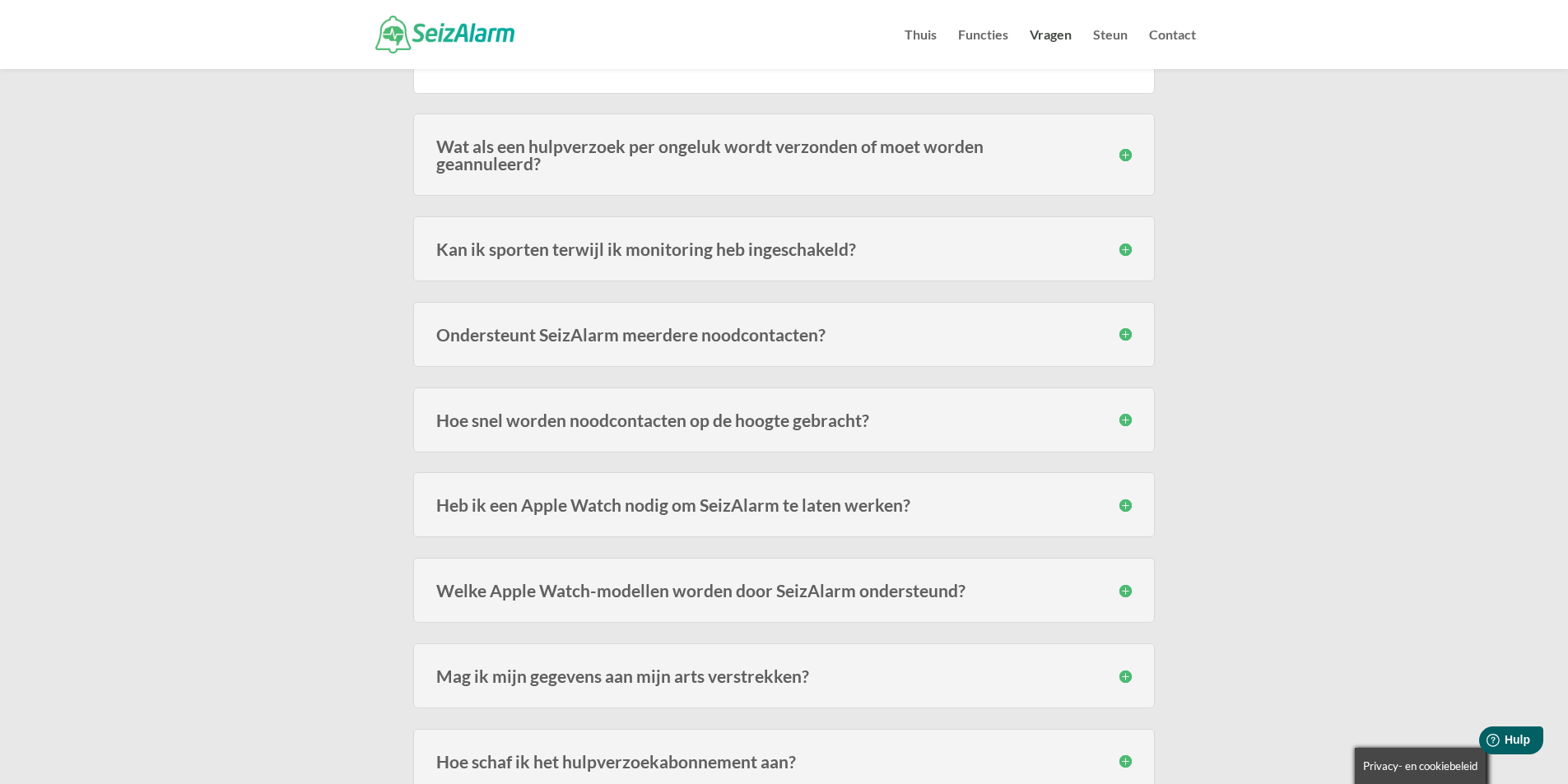
click at [1124, 412] on h3 "Hoe snel worden noodcontacten op de hoogte gebracht?" at bounding box center [784, 420] width 696 height 18
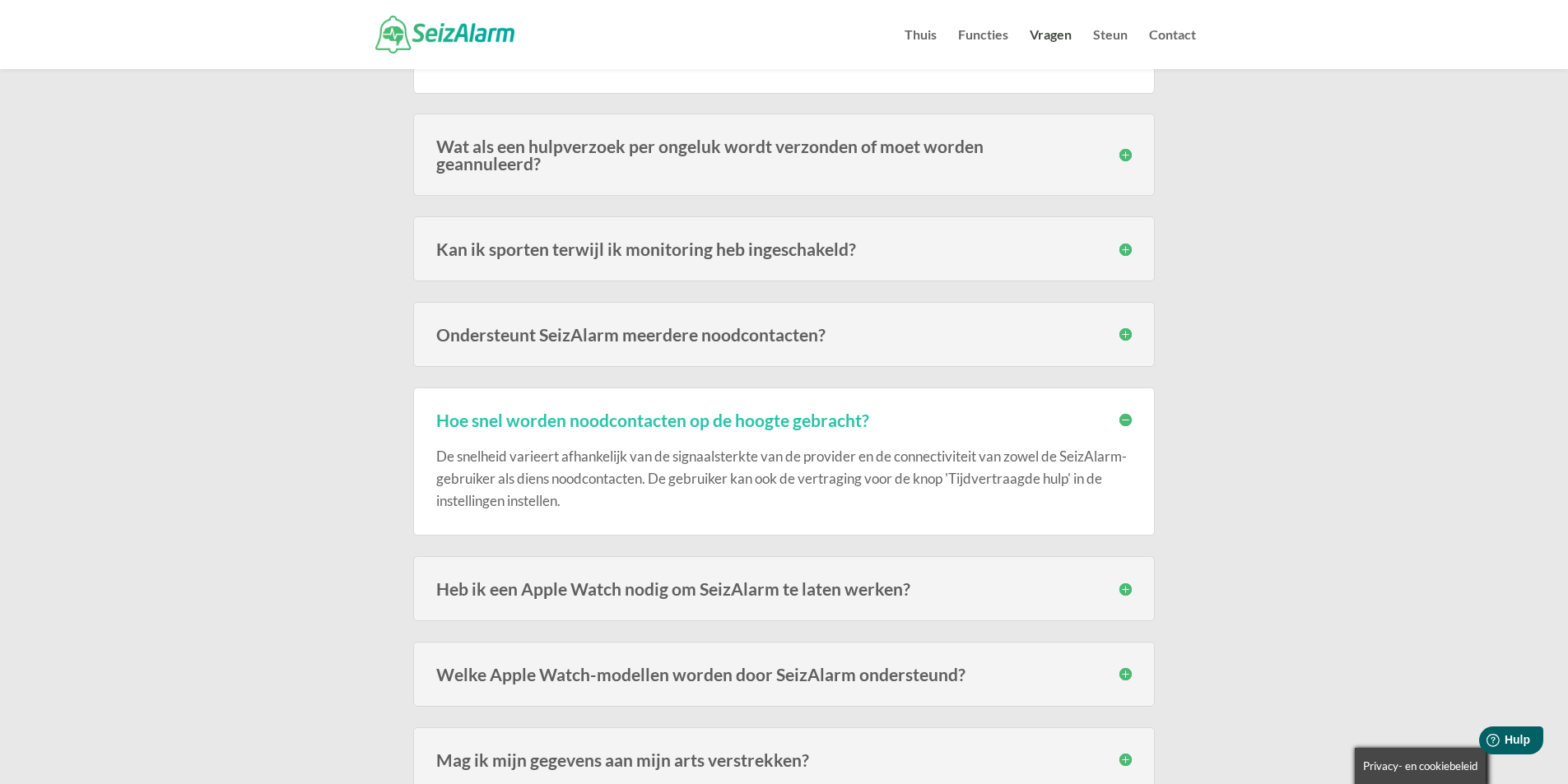
click at [1125, 580] on h3 "Heb ik een Apple Watch nodig om SeizAlarm te laten werken?" at bounding box center [784, 588] width 696 height 18
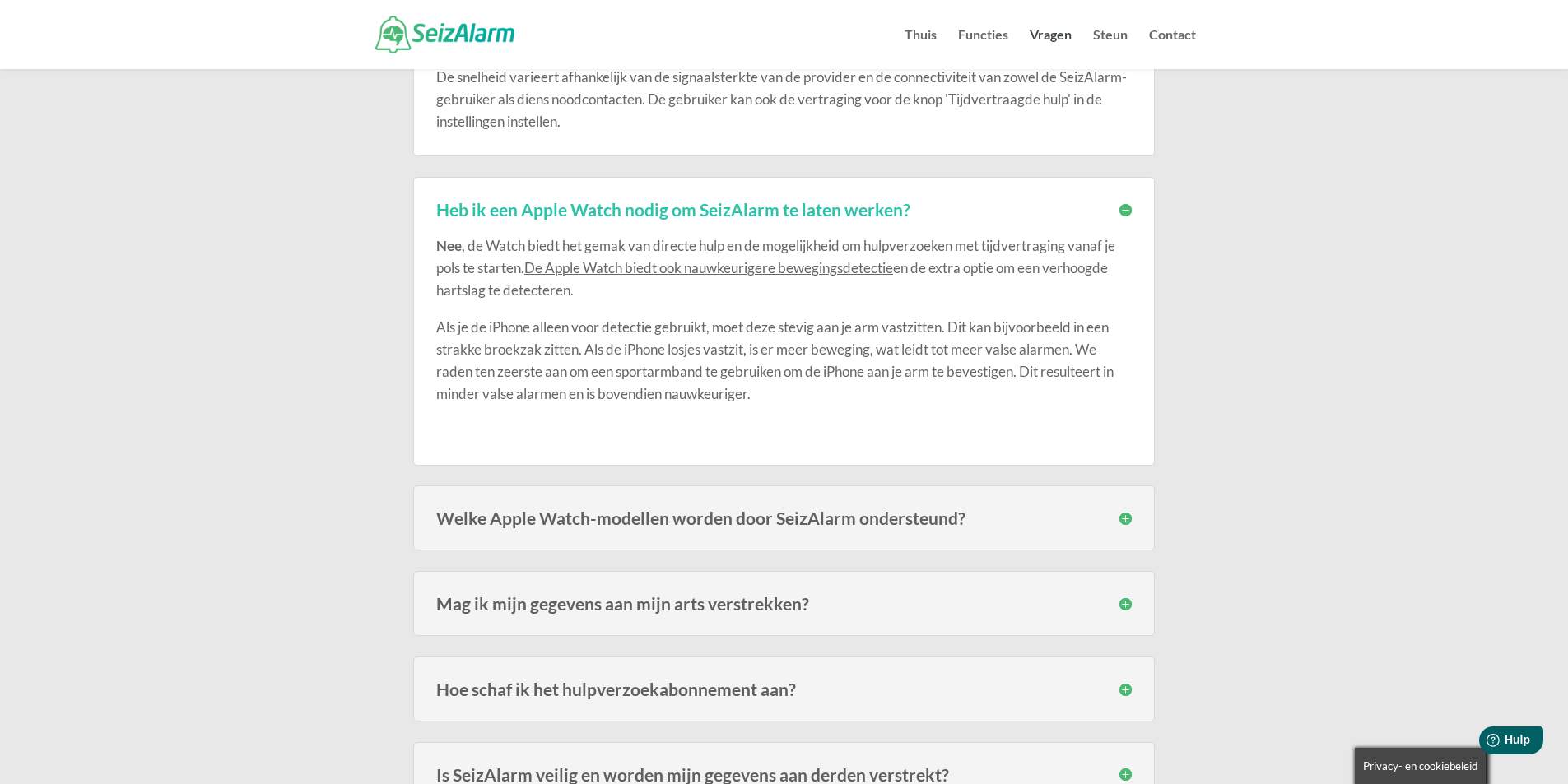
scroll to position [2040, 0]
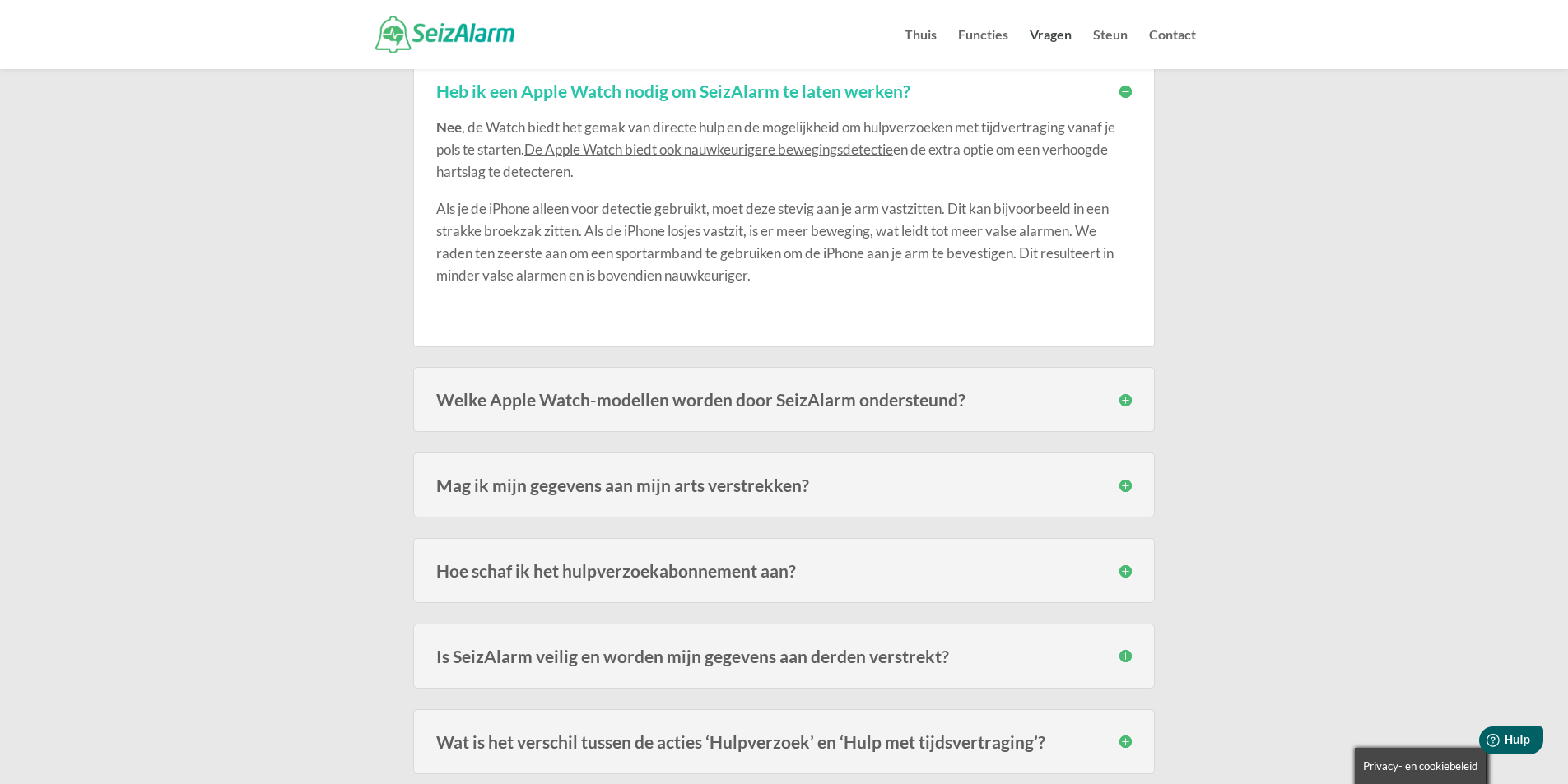
click at [1124, 391] on h3 "Welke Apple Watch-modellen worden door SeizAlarm ondersteund?" at bounding box center [784, 399] width 696 height 18
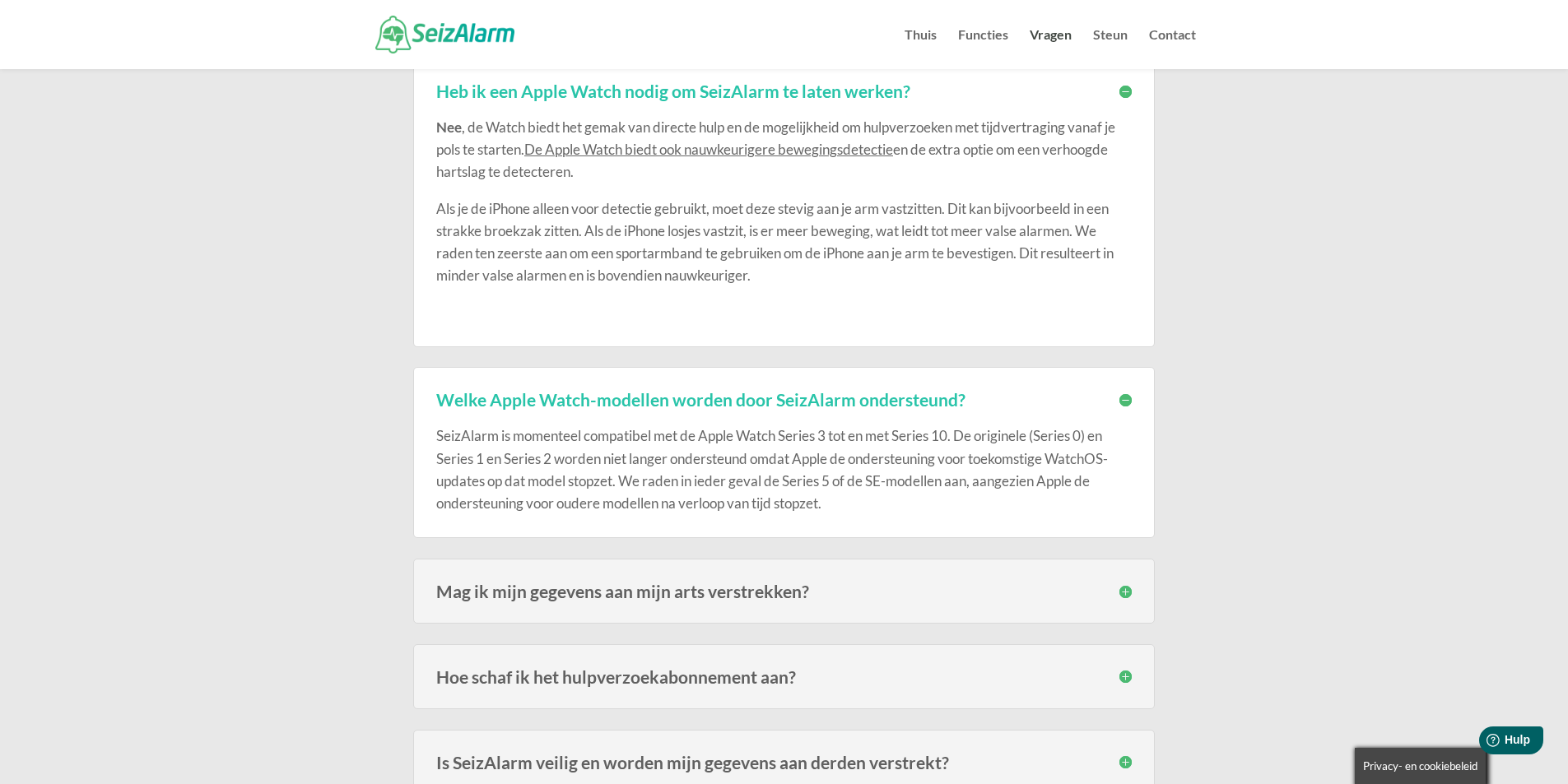
click at [1123, 668] on h3 "Hoe schaf ik het hulpverzoekabonnement aan?" at bounding box center [784, 677] width 696 height 18
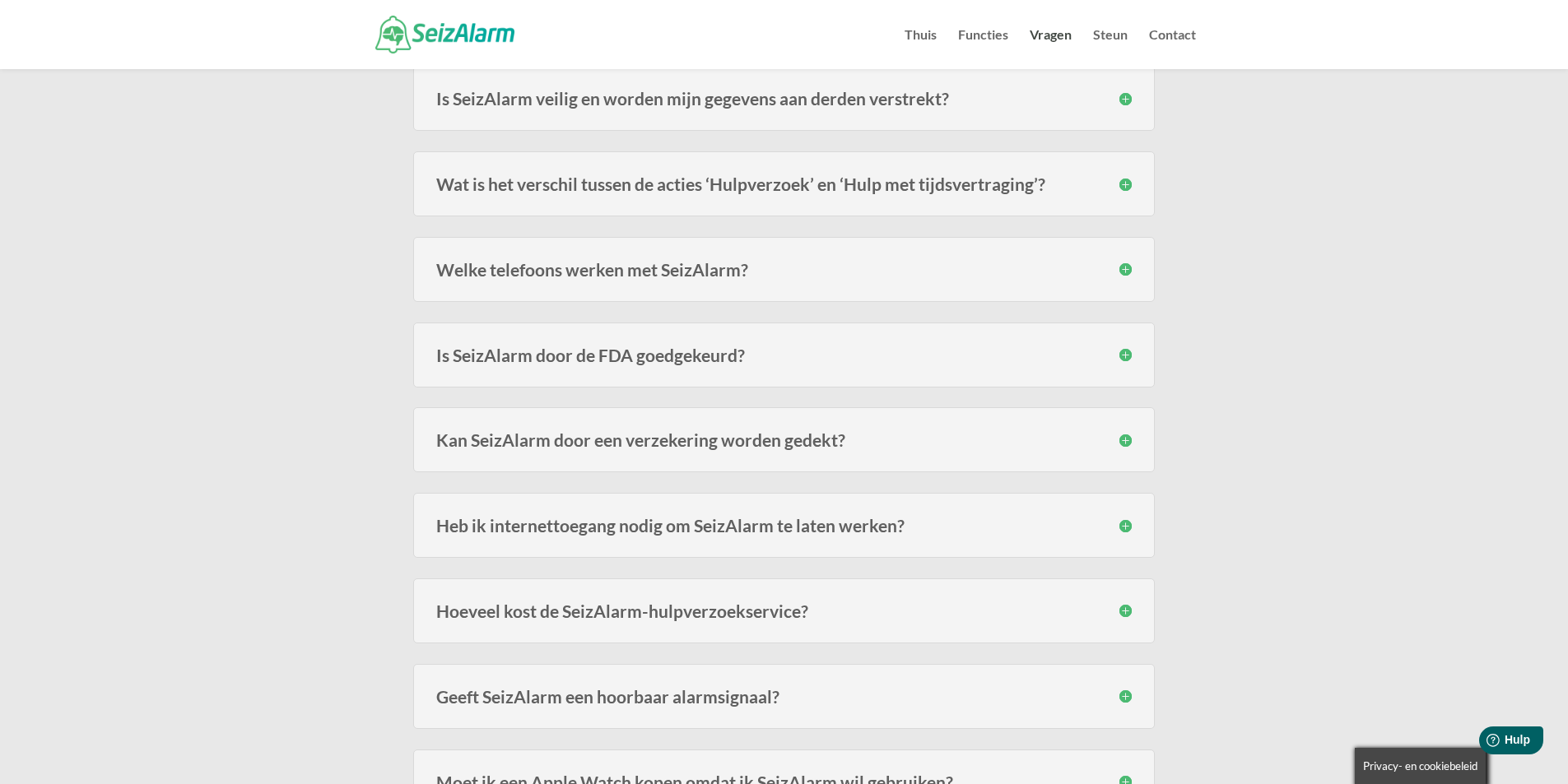
scroll to position [2820, 0]
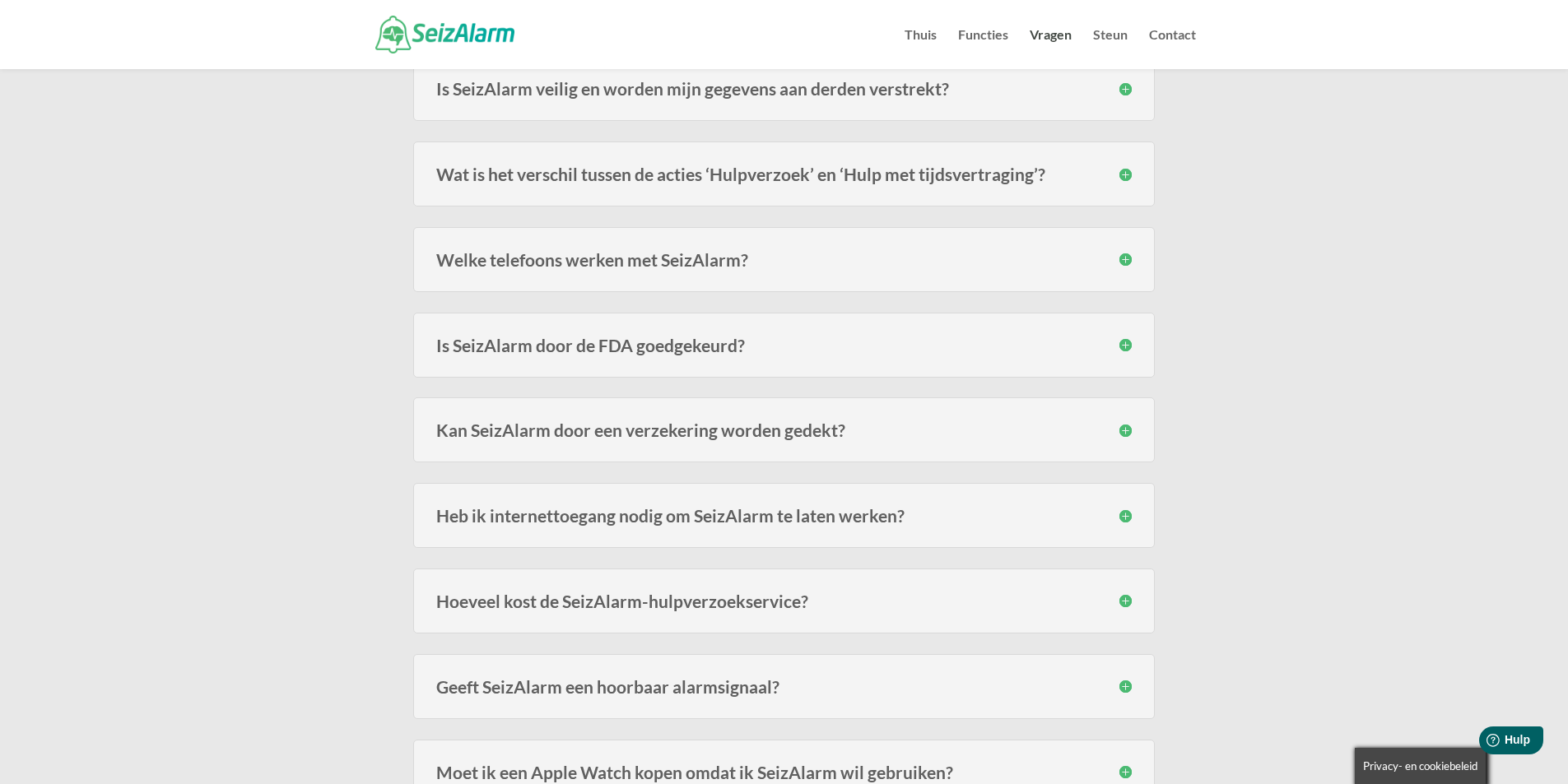
click at [1123, 349] on h3 "Is SeizAlarm door de FDA goedgekeurd?" at bounding box center [784, 345] width 696 height 18
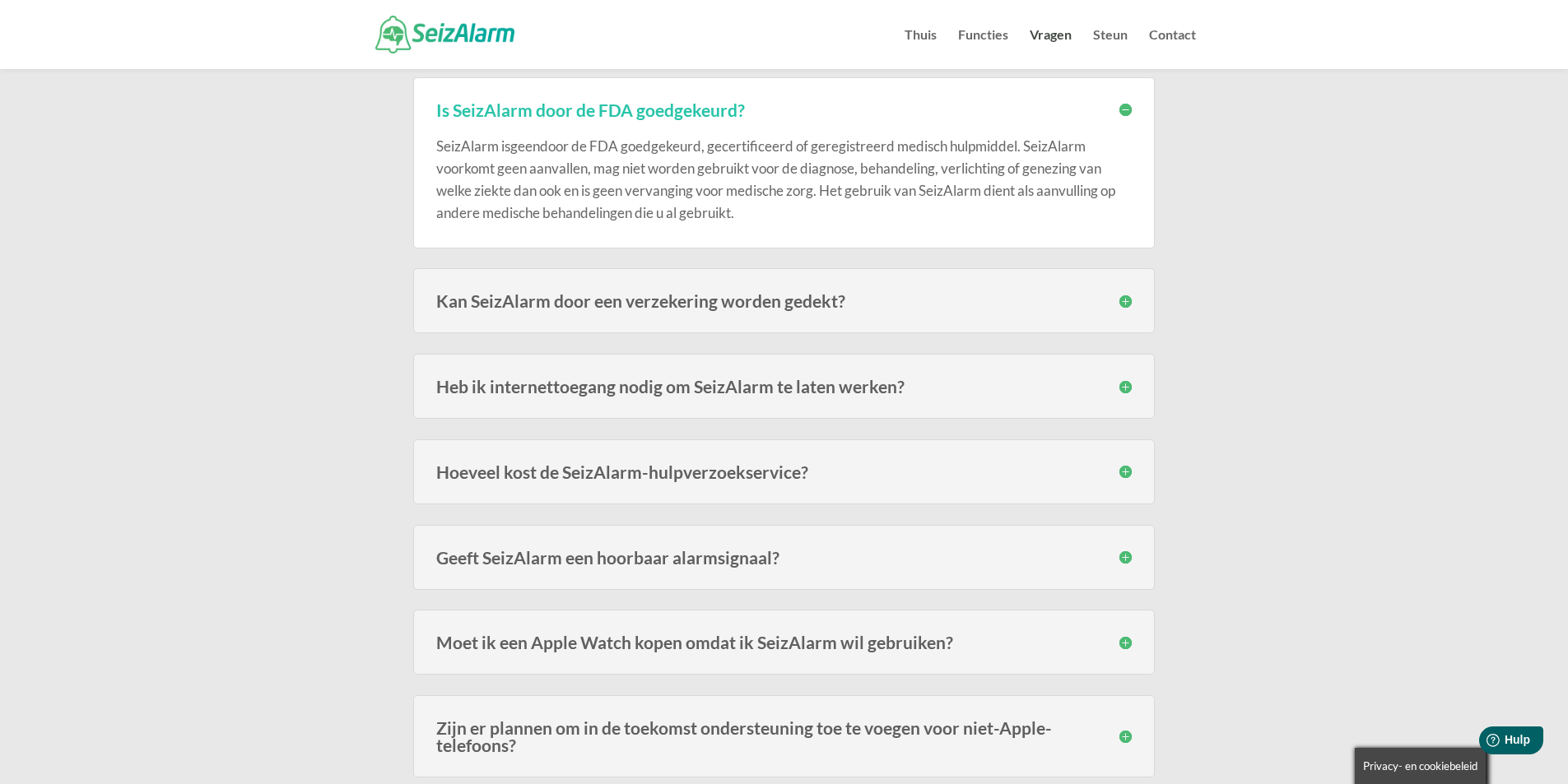
scroll to position [3080, 0]
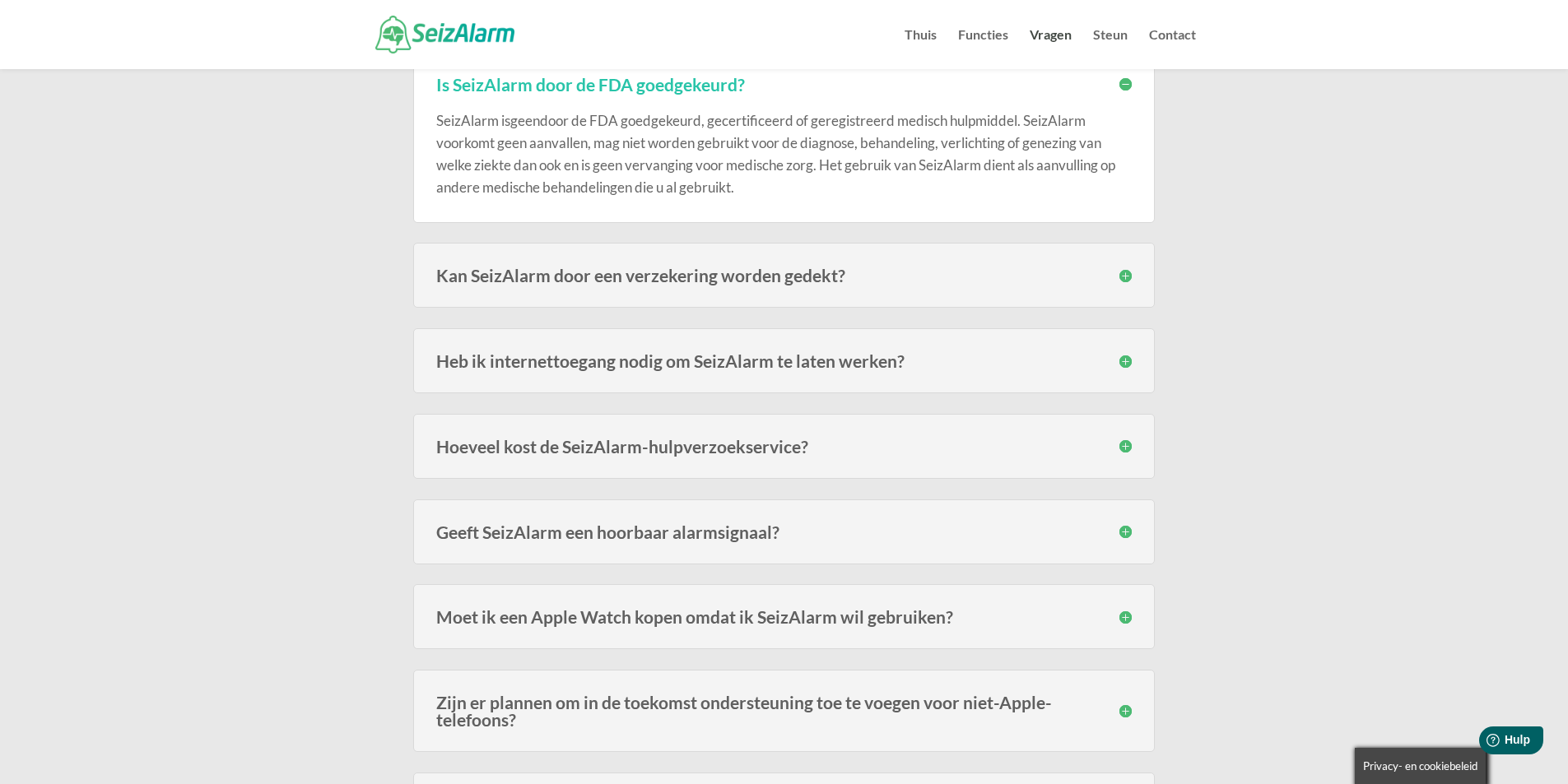
click at [1125, 450] on h3 "Hoeveel kost de SeizAlarm-hulpverzoekservice?" at bounding box center [784, 446] width 696 height 18
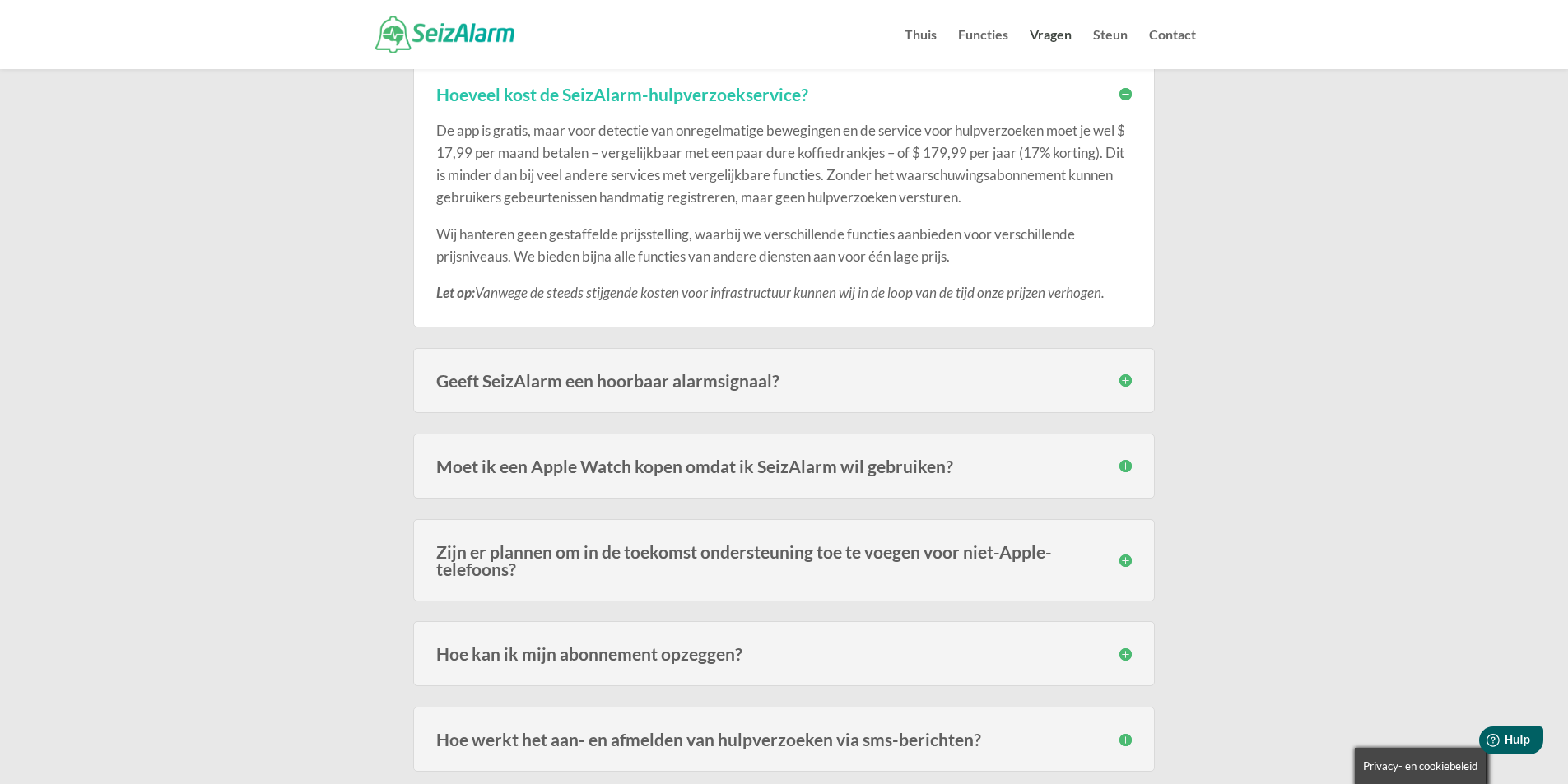
scroll to position [3448, 0]
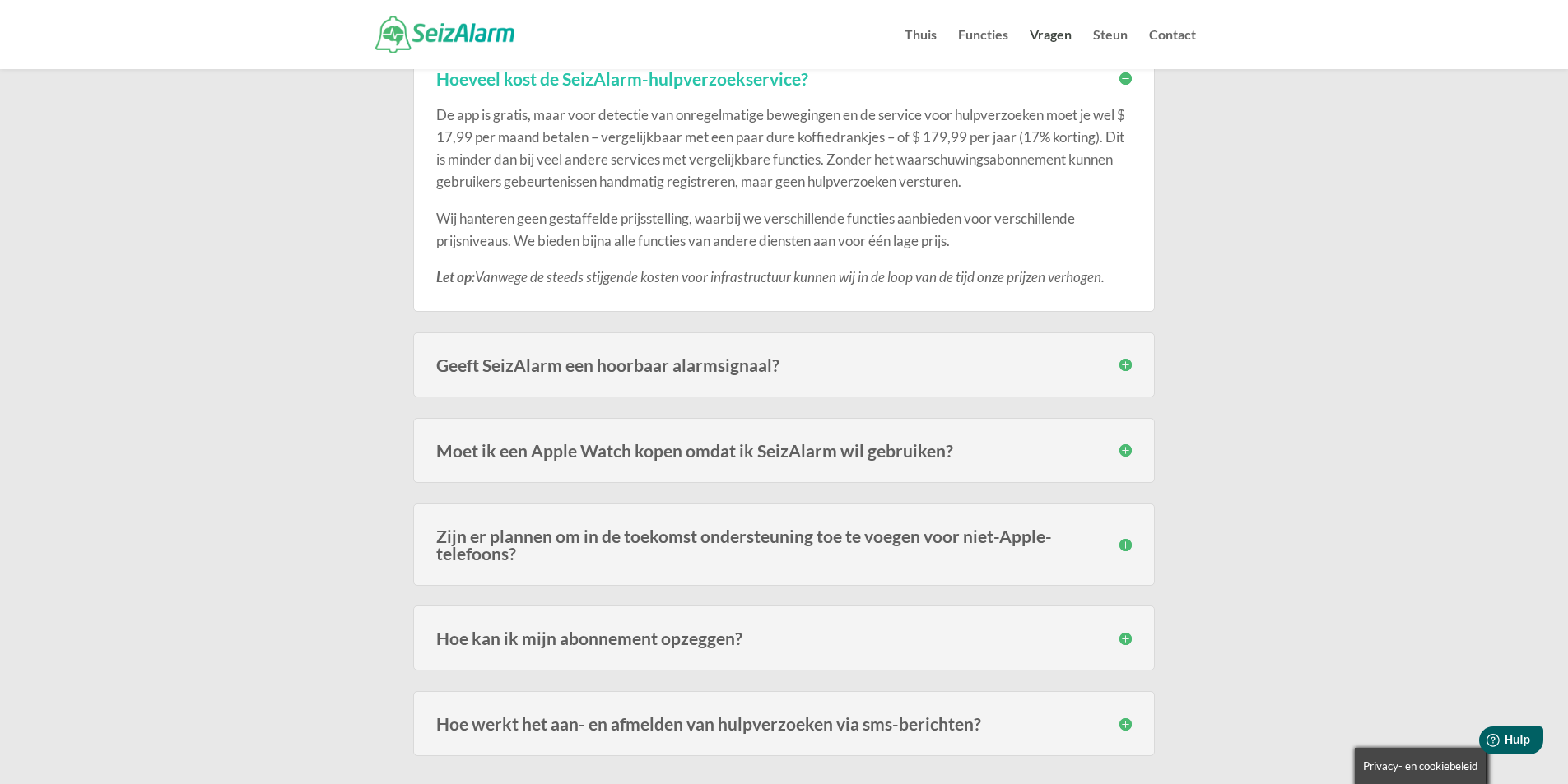
click at [1126, 643] on h3 "Hoe kan ik mijn abonnement opzeggen?" at bounding box center [784, 637] width 696 height 18
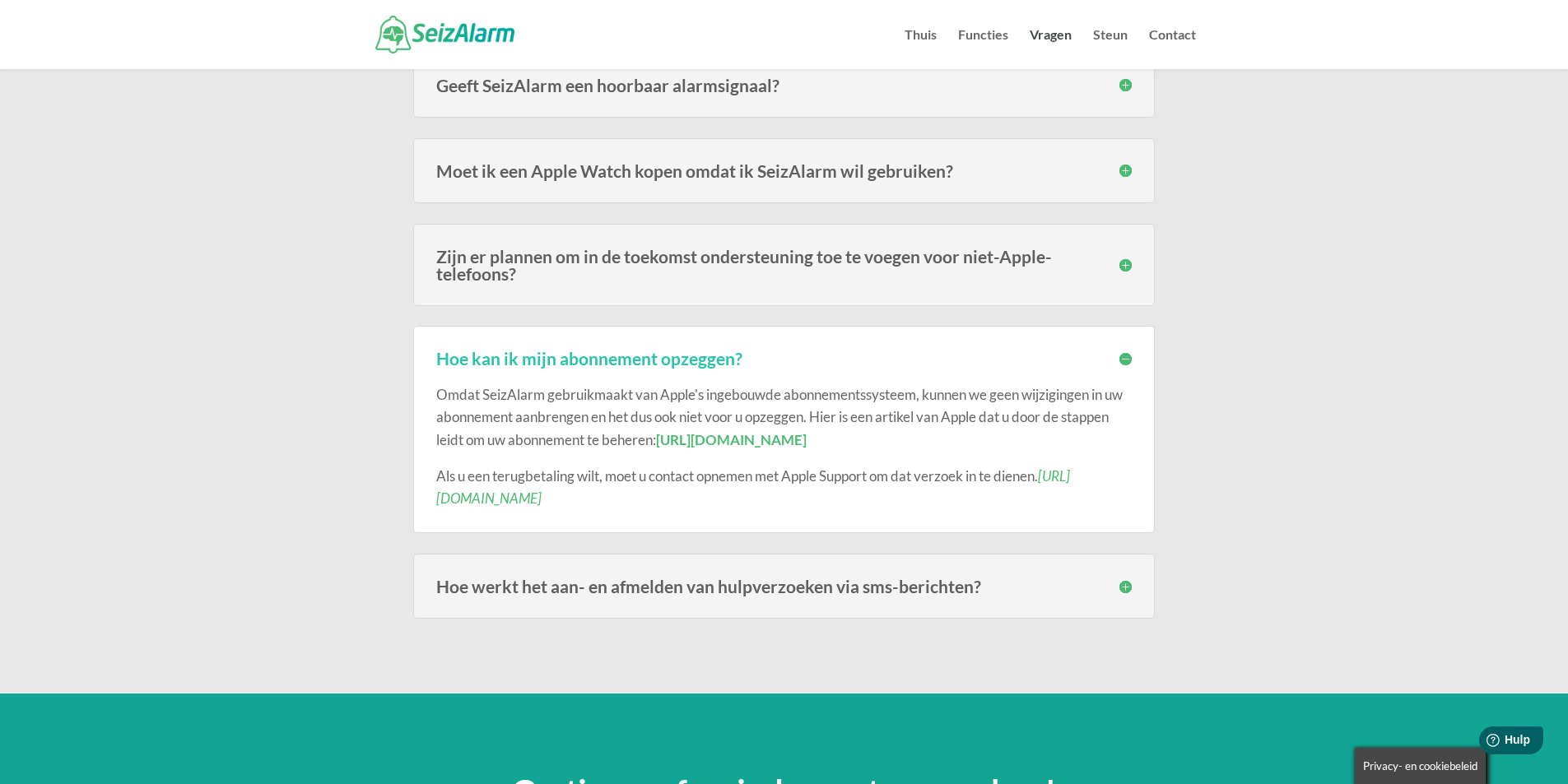
scroll to position [3733, 0]
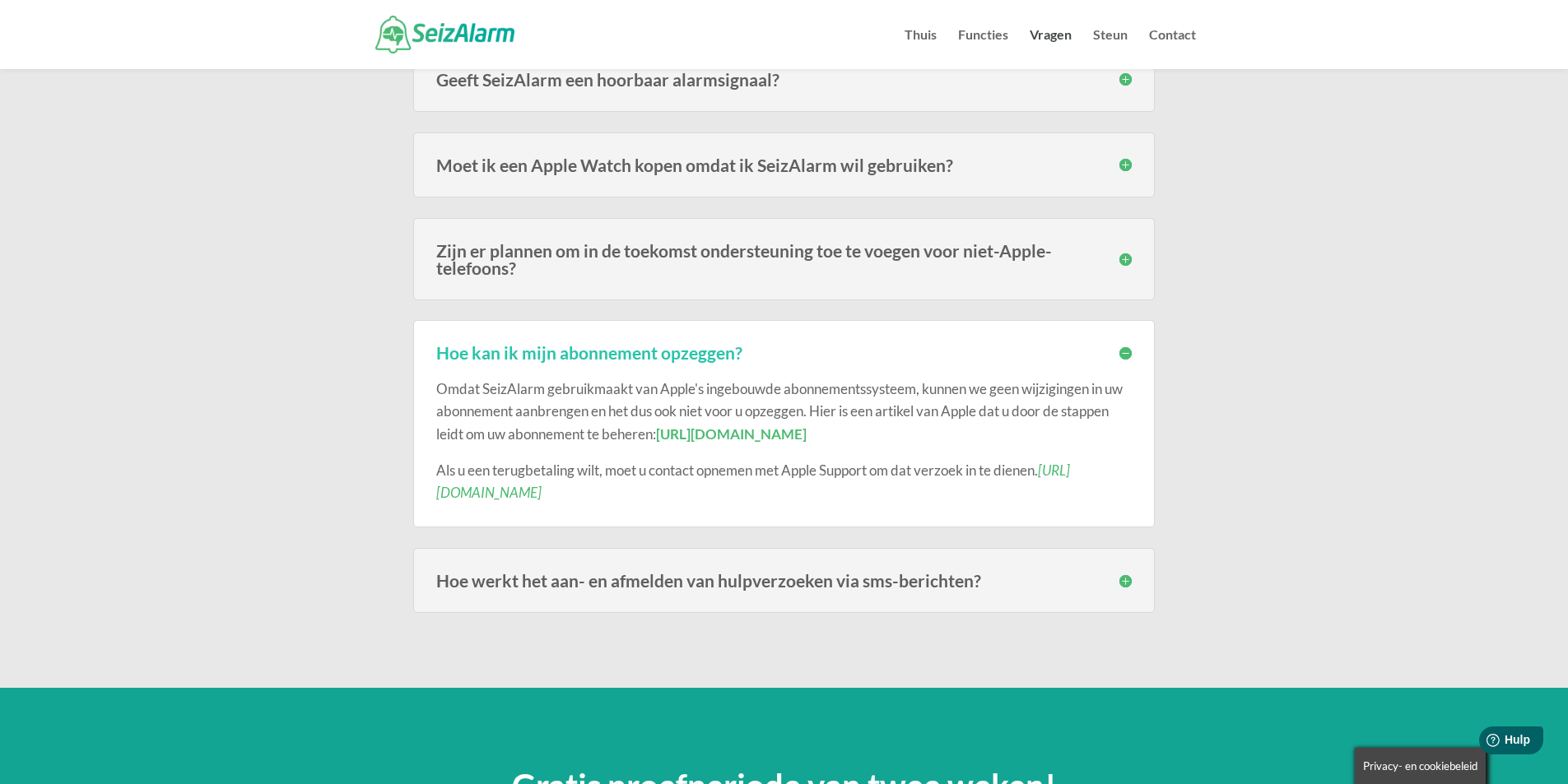
click at [1126, 587] on h3 "Hoe werkt het aan- en afmelden van hulpverzoeken via sms-berichten?" at bounding box center [784, 581] width 696 height 18
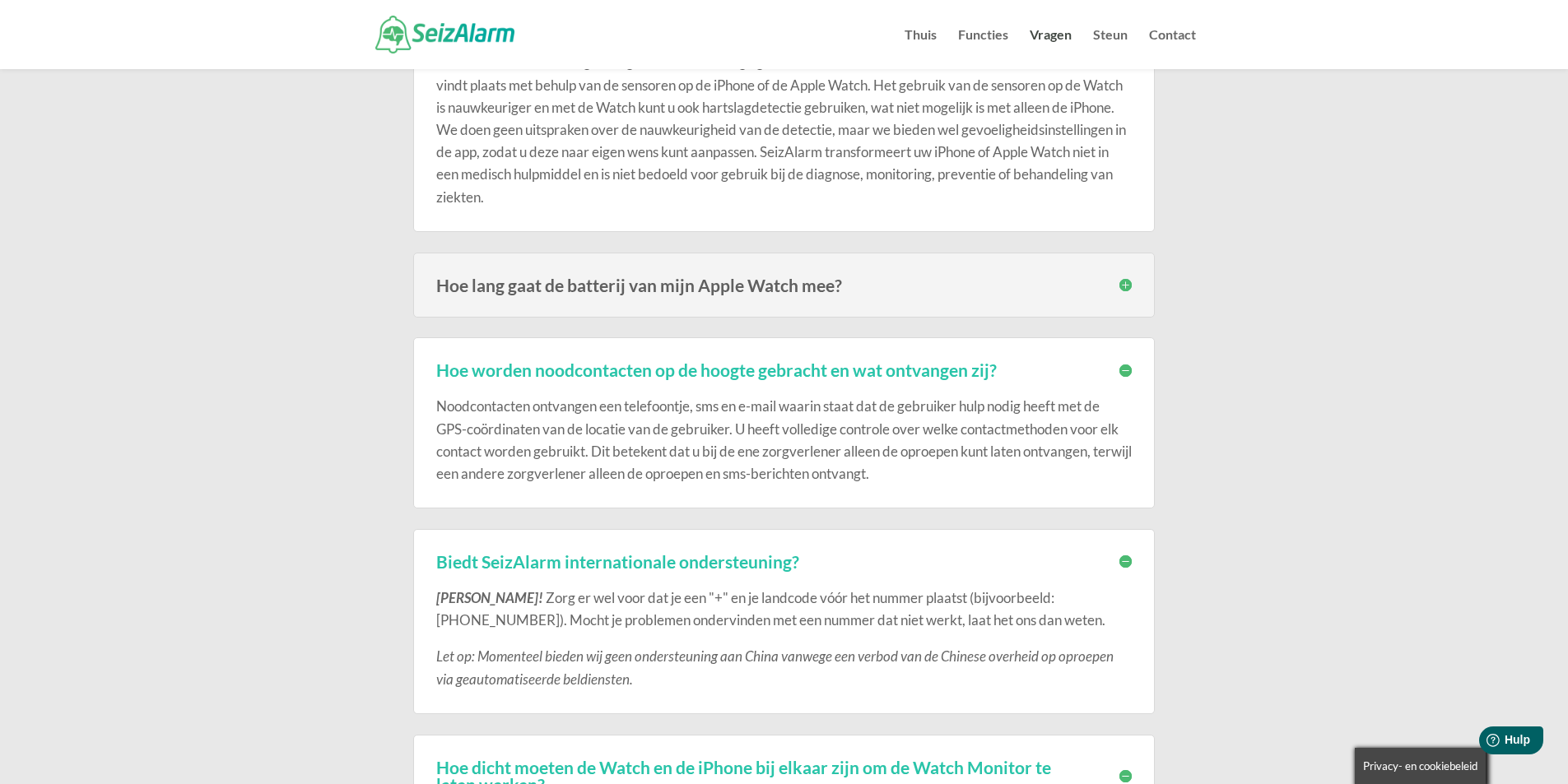
scroll to position [0, 0]
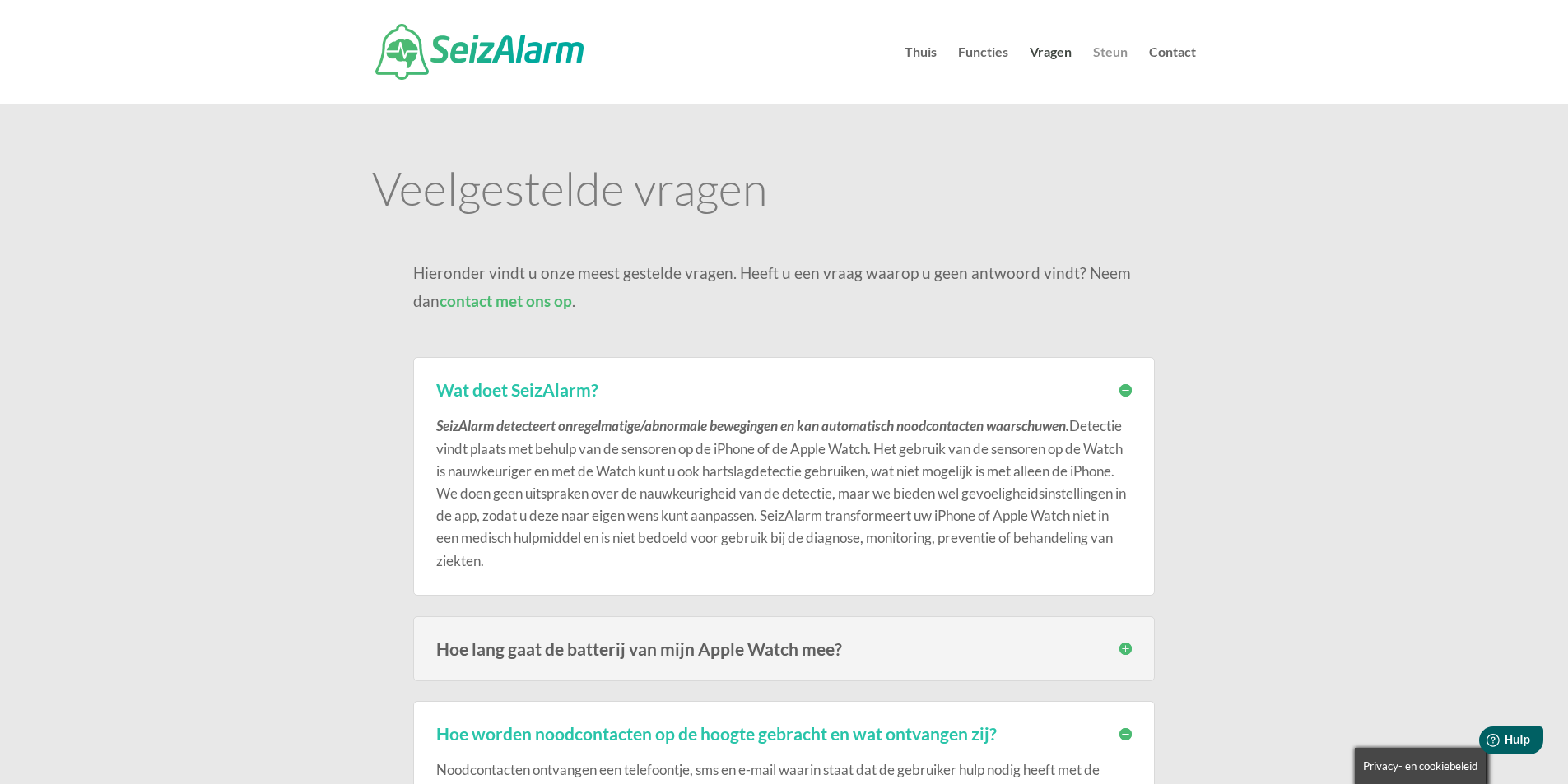
click at [1113, 49] on font "Steun" at bounding box center [1110, 51] width 35 height 16
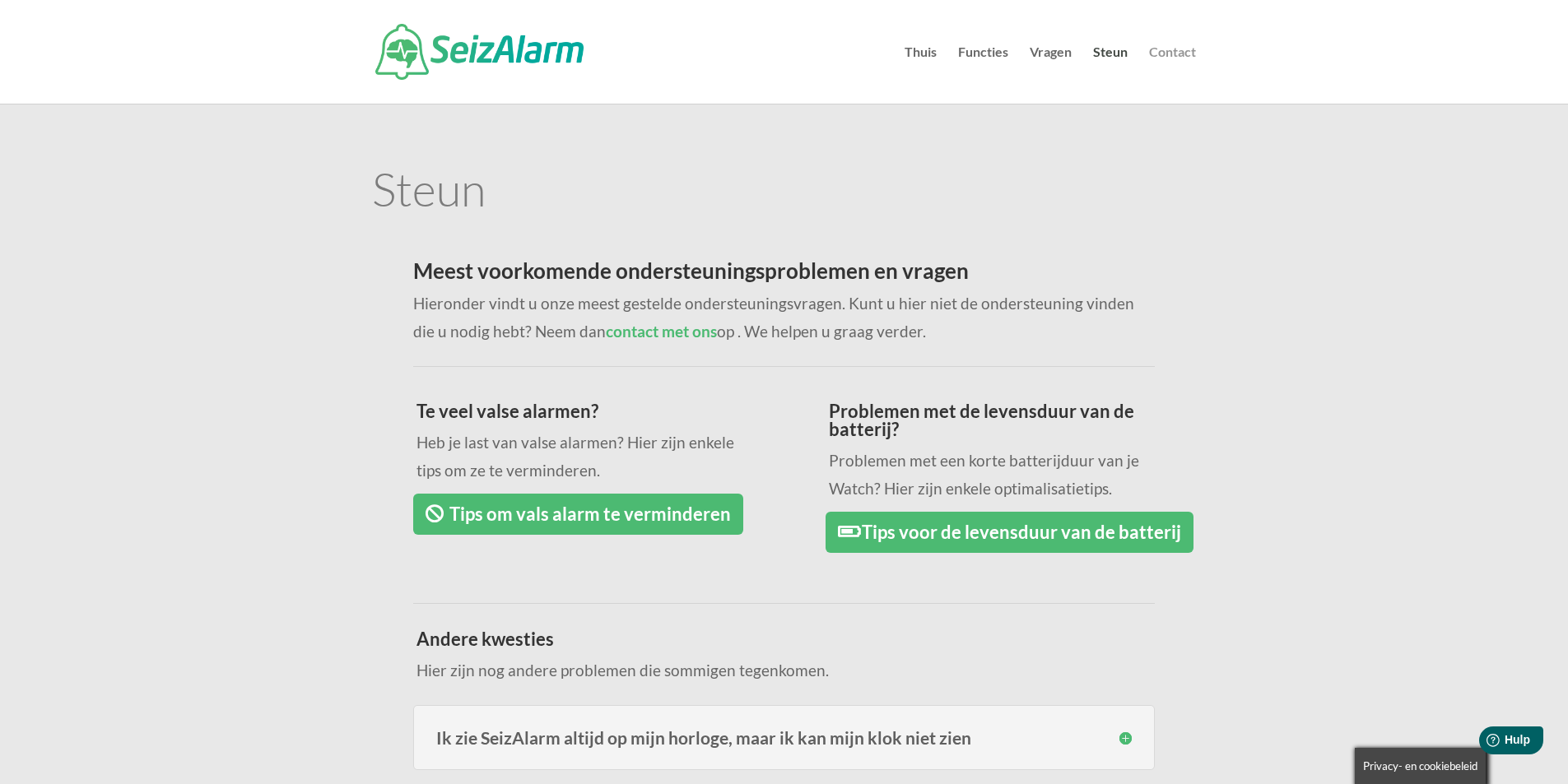
click at [1173, 49] on font "Contact" at bounding box center [1173, 51] width 47 height 16
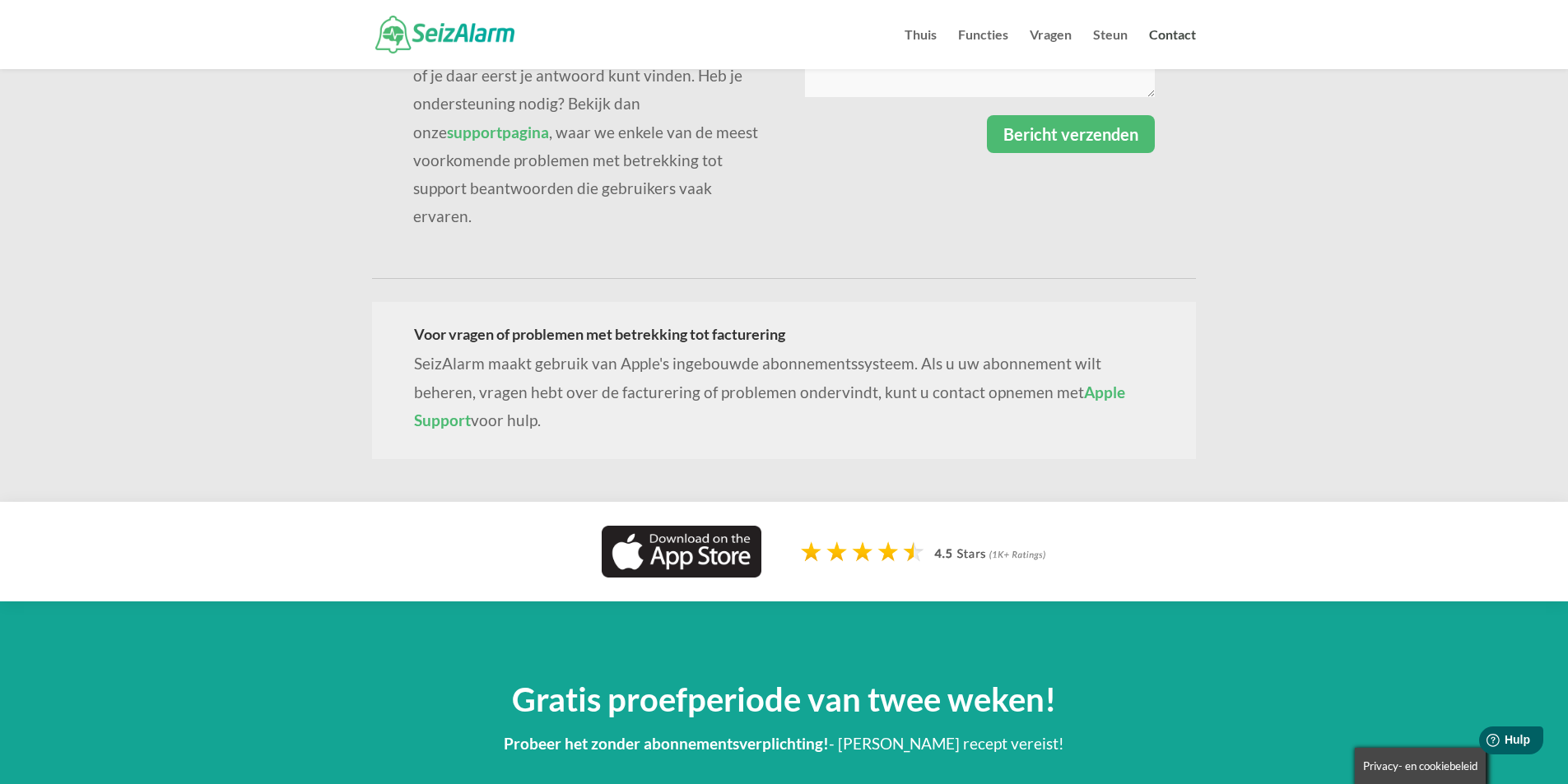
scroll to position [133, 0]
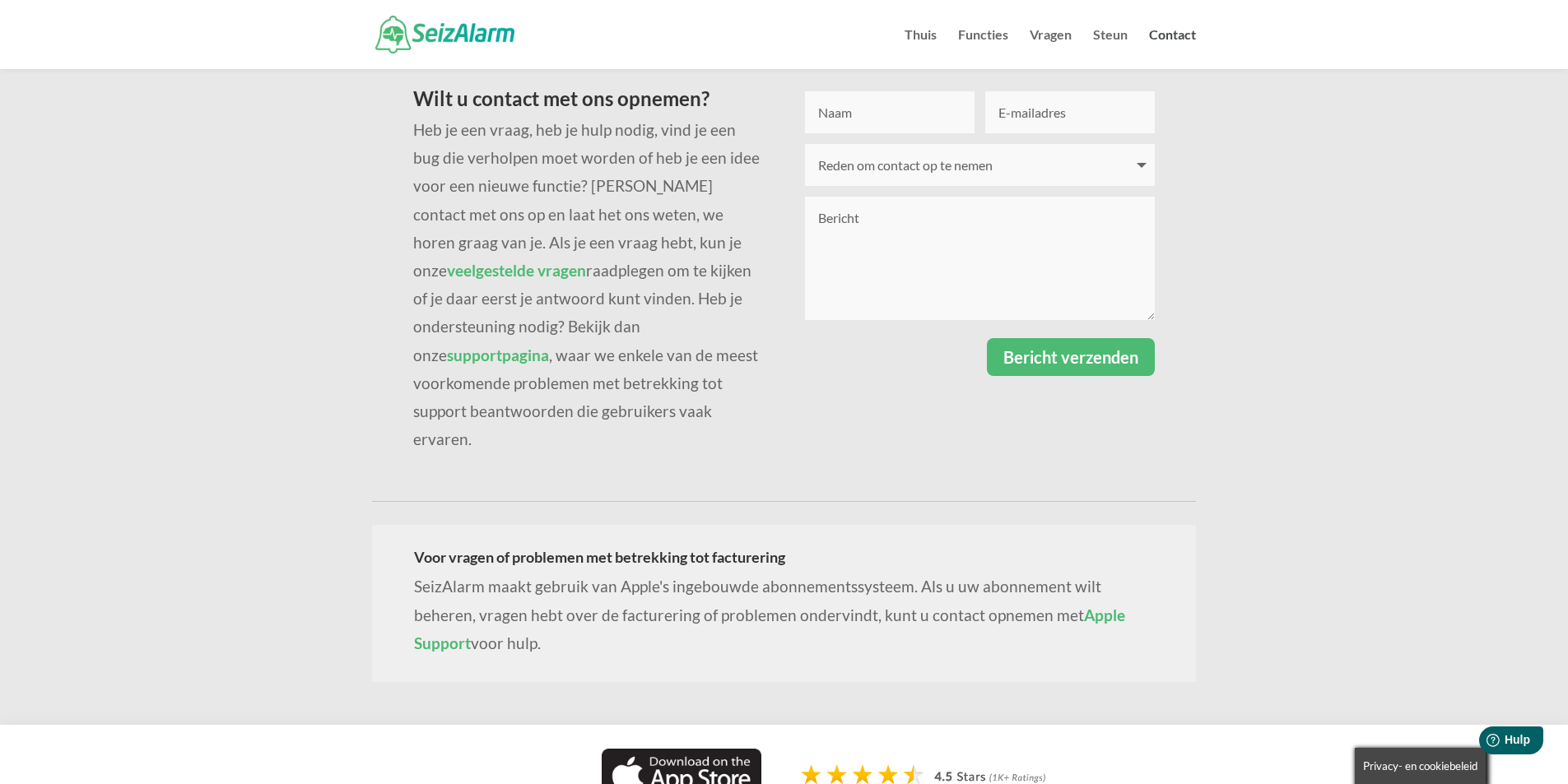
click at [1060, 606] on font "Apple Support" at bounding box center [770, 629] width 712 height 47
